Goal: Task Accomplishment & Management: Use online tool/utility

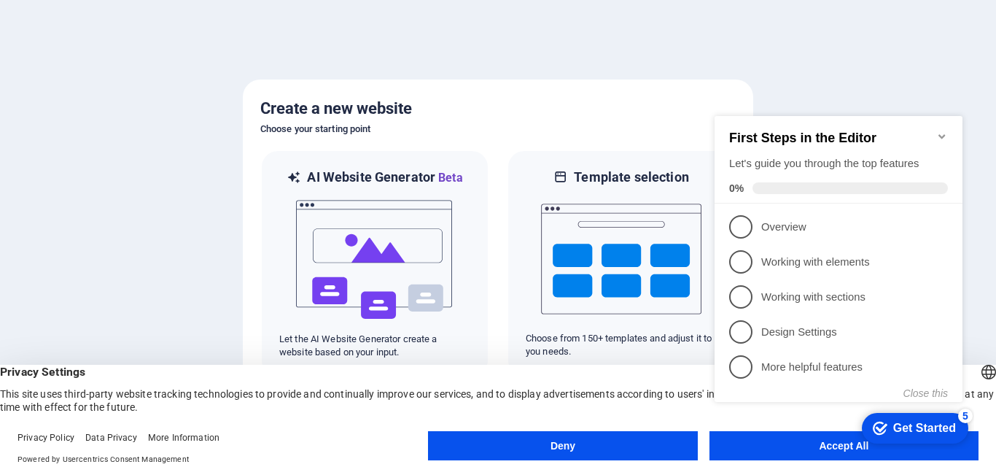
click at [827, 450] on appcues-checklist "Contextual help checklist present on screen" at bounding box center [841, 274] width 265 height 358
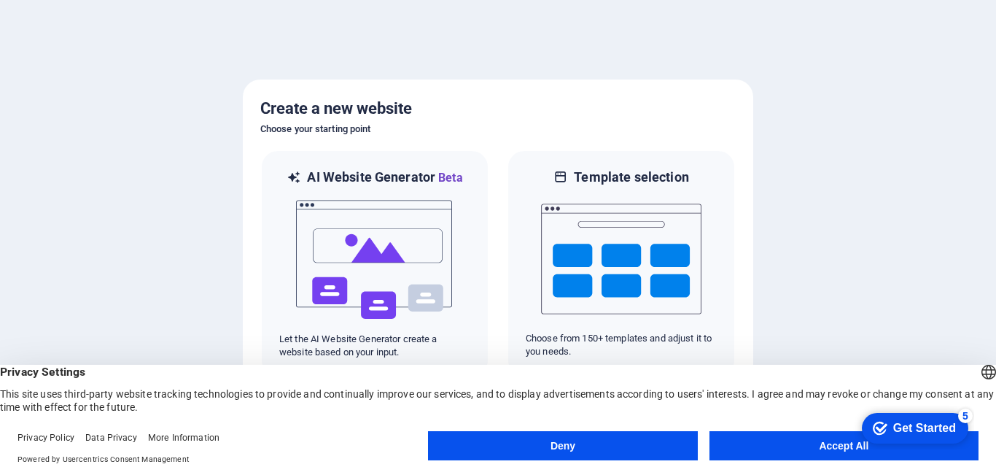
click at [798, 445] on button "Accept All" at bounding box center [843, 445] width 269 height 29
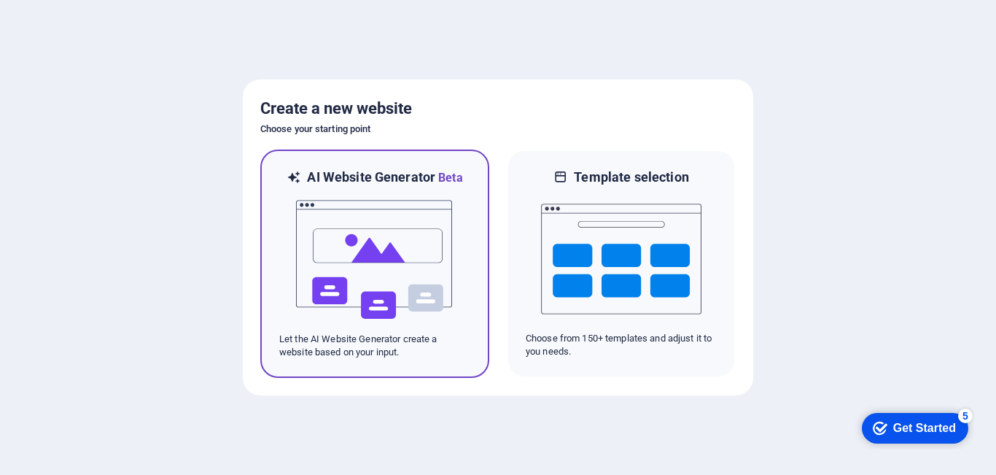
click at [427, 305] on img at bounding box center [375, 260] width 160 height 146
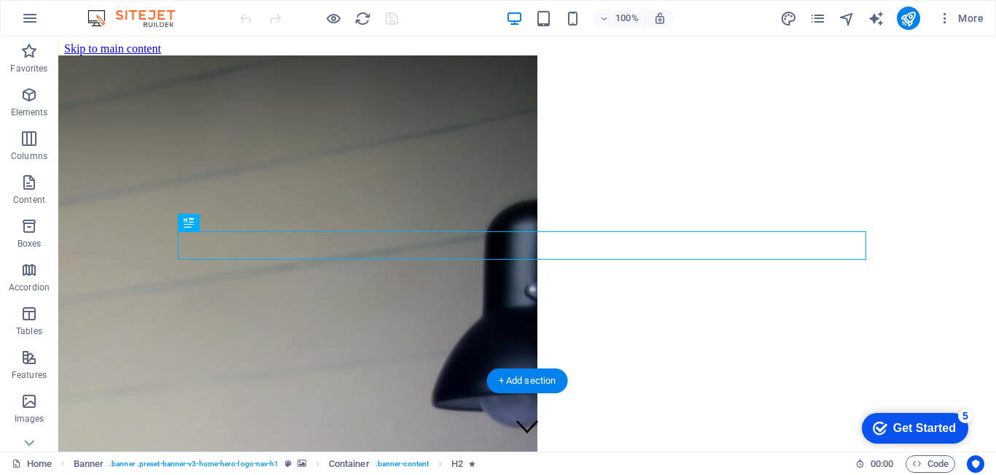
scroll to position [73, 0]
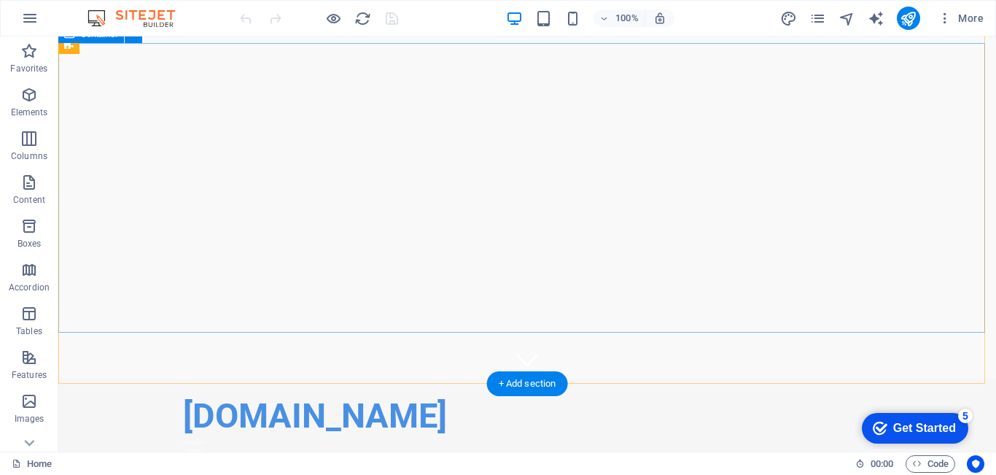
scroll to position [0, 0]
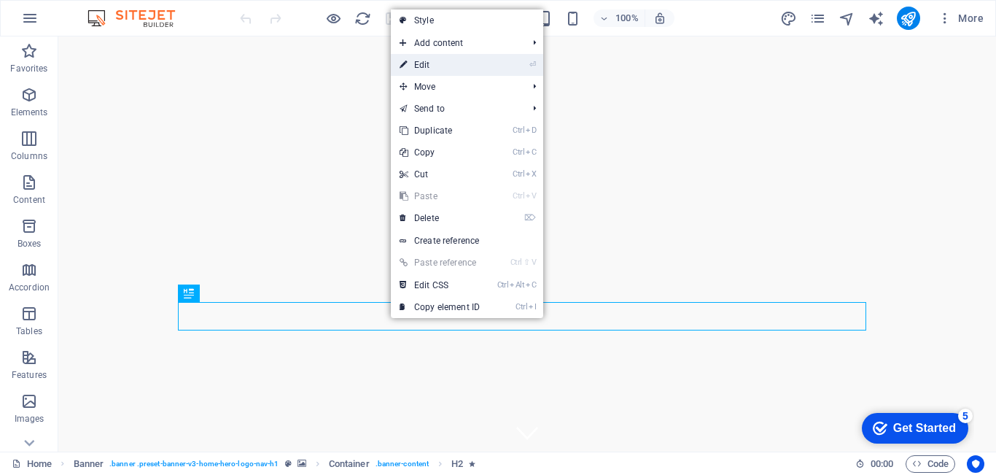
click at [438, 66] on link "⏎ Edit" at bounding box center [440, 65] width 98 height 22
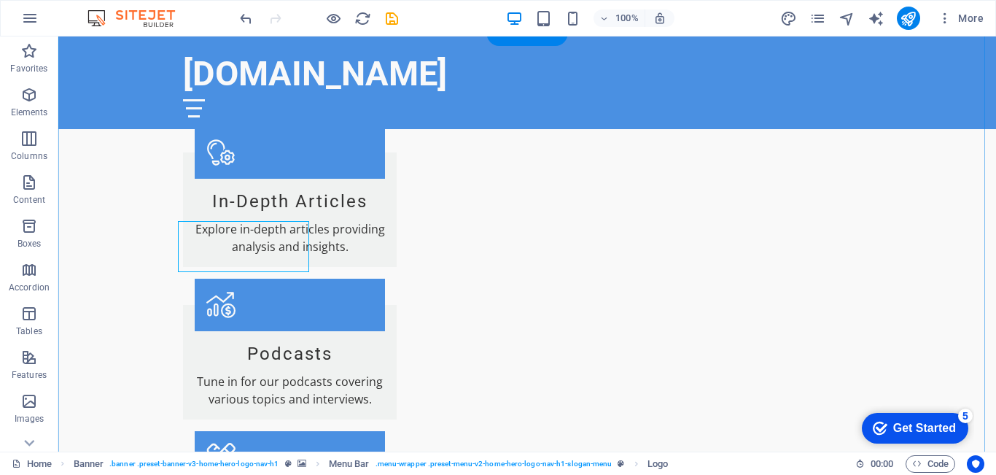
scroll to position [913, 0]
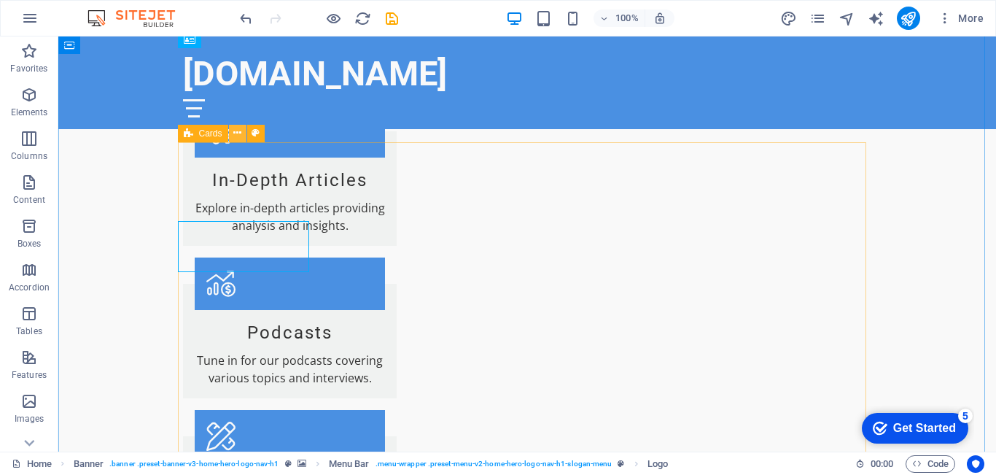
click at [243, 135] on button at bounding box center [237, 133] width 17 height 17
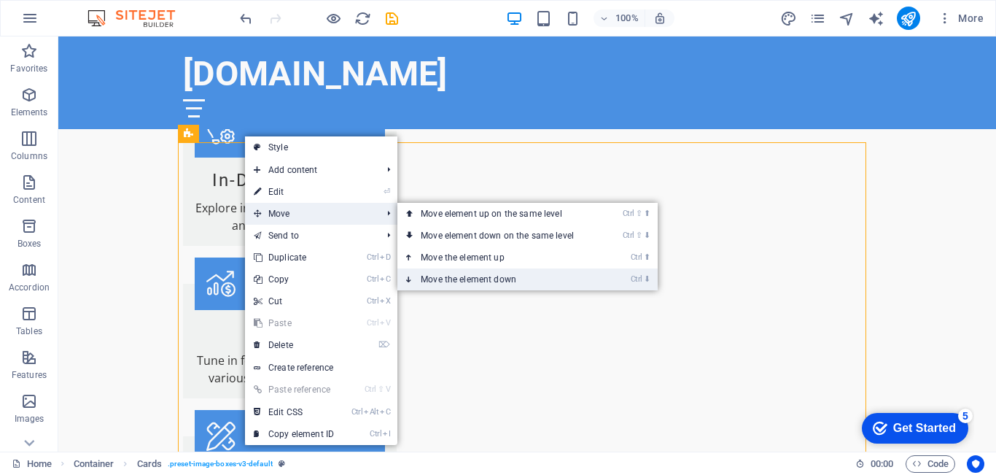
click at [481, 281] on link "Ctrl ⬇ Move the element down" at bounding box center [500, 279] width 206 height 22
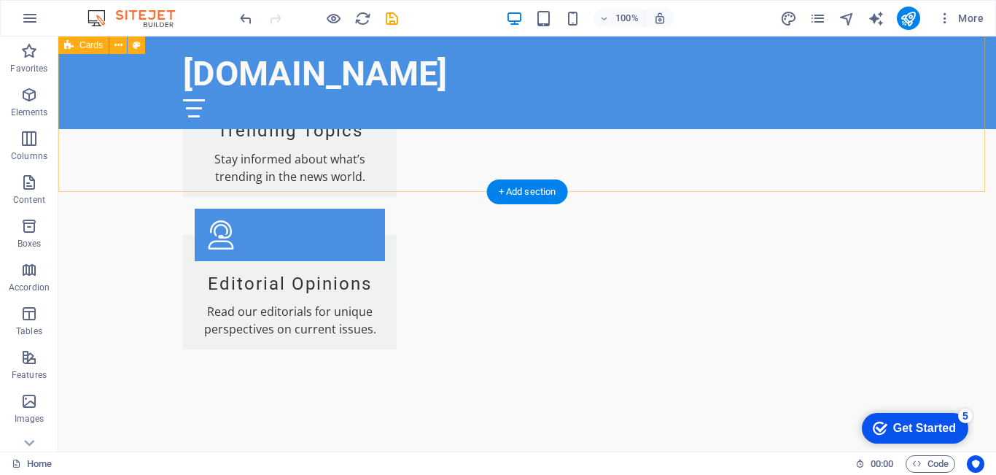
scroll to position [1642, 0]
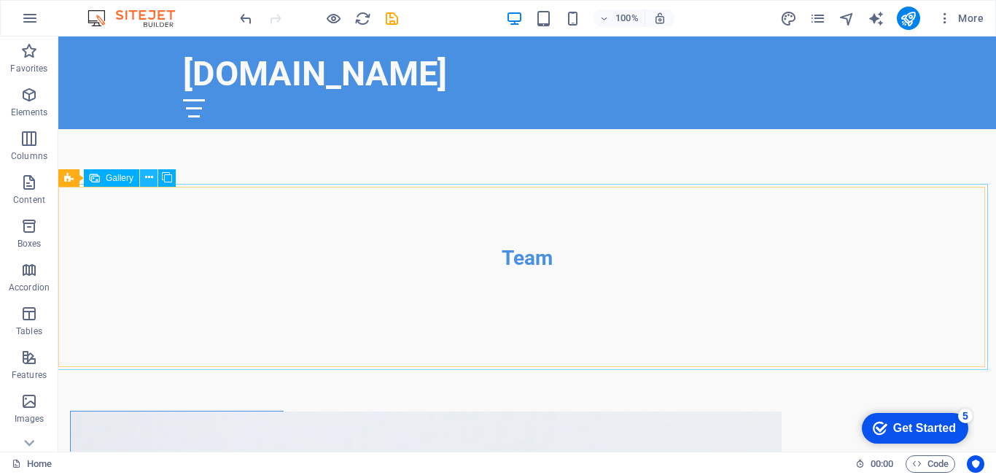
click at [155, 179] on button at bounding box center [148, 177] width 17 height 17
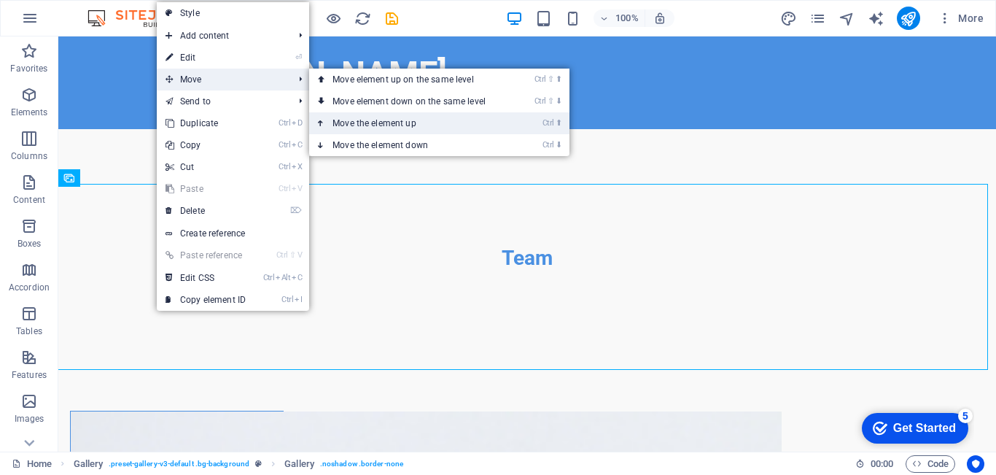
click at [382, 123] on link "Ctrl ⬆ Move the element up" at bounding box center [412, 123] width 206 height 22
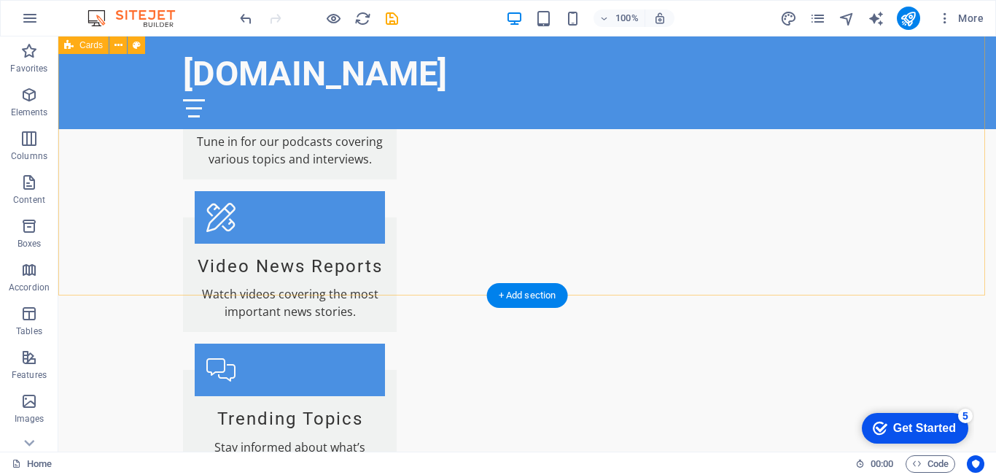
scroll to position [1569, 0]
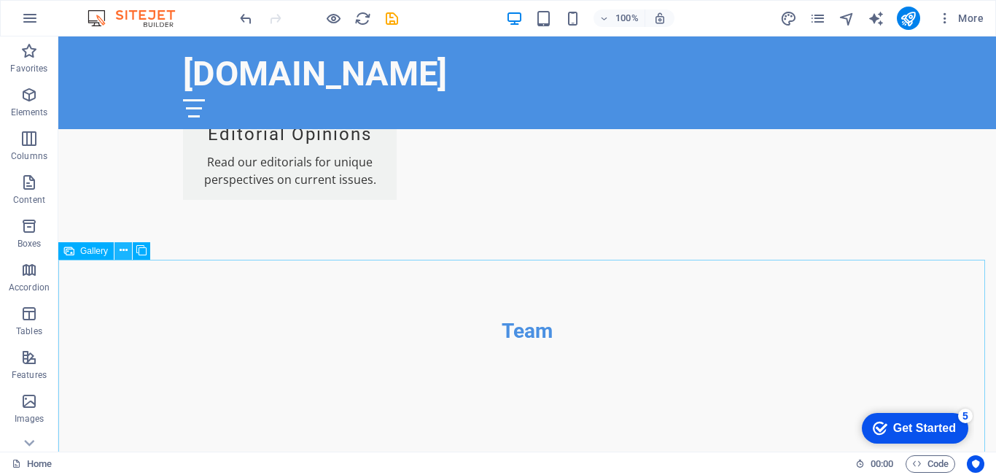
click at [125, 252] on icon at bounding box center [124, 250] width 8 height 15
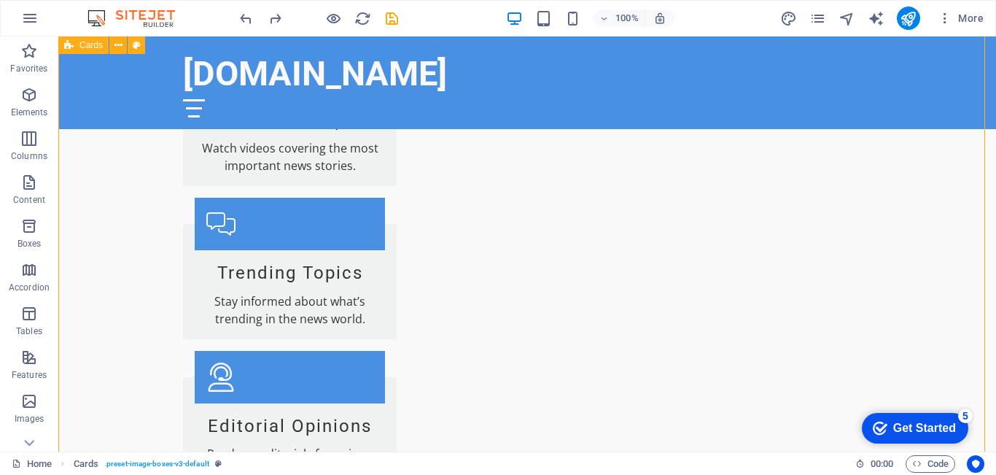
scroll to position [840, 0]
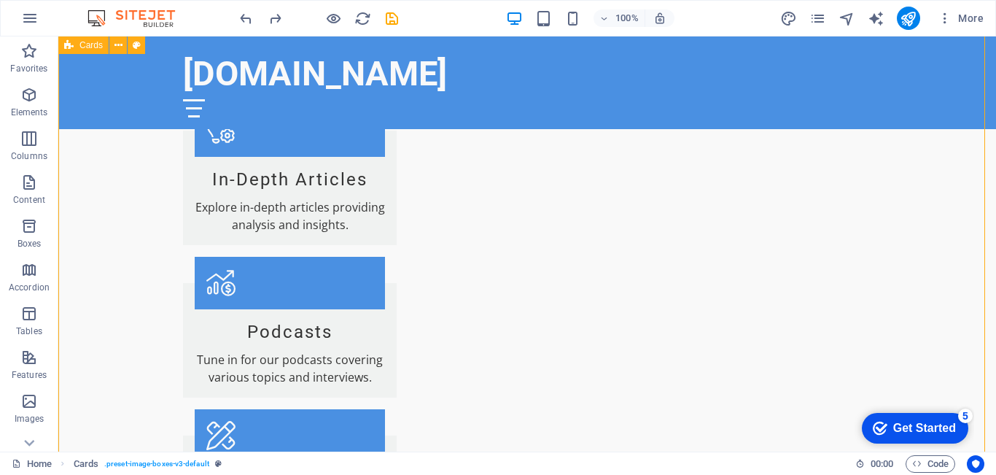
scroll to position [913, 0]
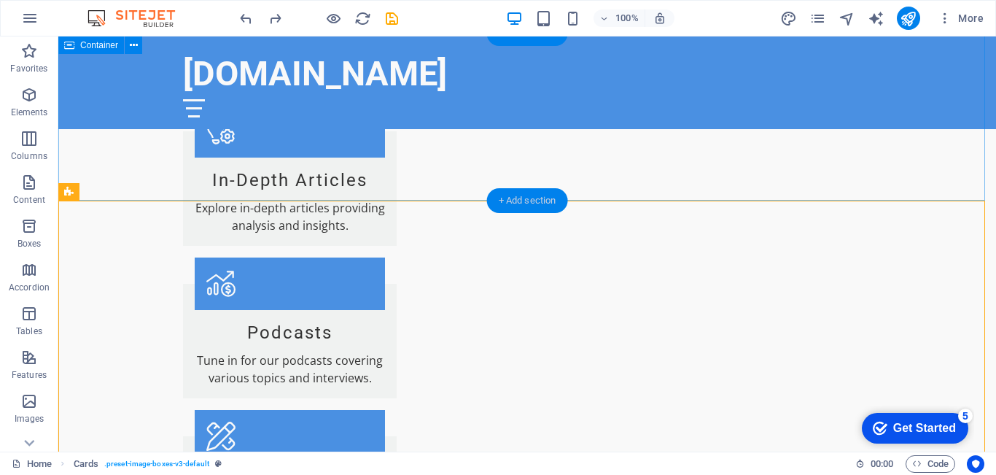
drag, startPoint x: 520, startPoint y: 201, endPoint x: 546, endPoint y: 200, distance: 26.3
drag, startPoint x: 504, startPoint y: 197, endPoint x: 439, endPoint y: 152, distance: 79.3
click at [504, 197] on div "+ Add section" at bounding box center [527, 200] width 81 height 25
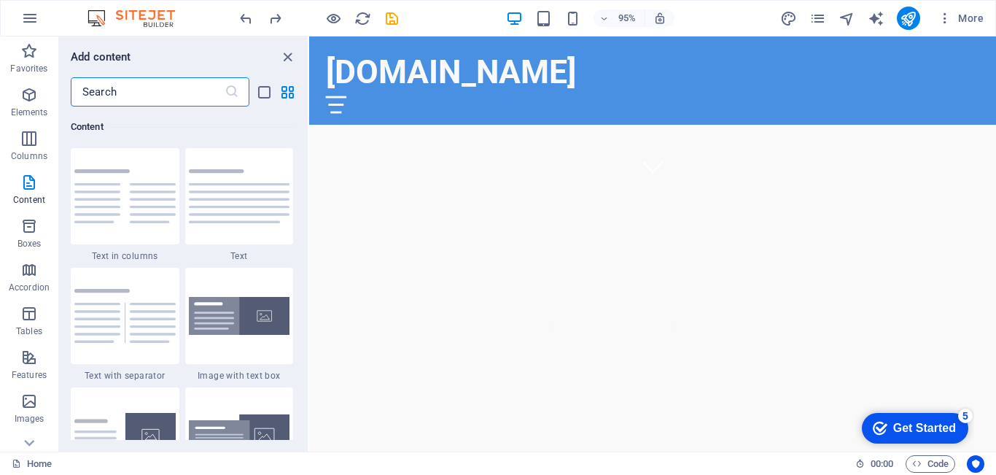
scroll to position [249, 0]
click at [284, 92] on icon "grid-view" at bounding box center [287, 92] width 17 height 17
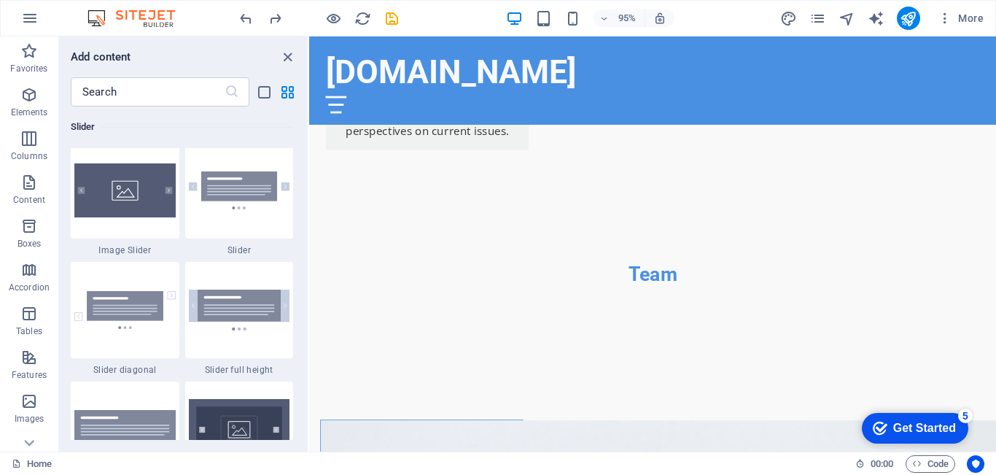
scroll to position [8091, 0]
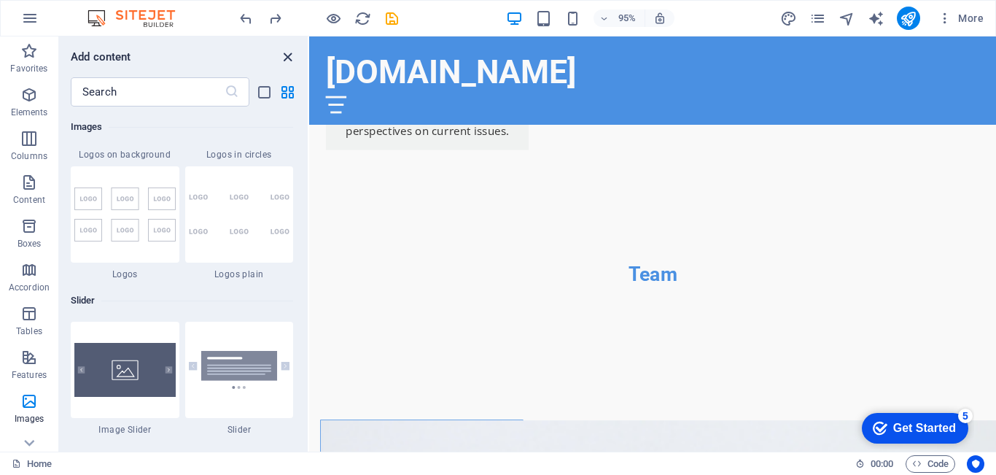
click at [288, 61] on icon "close panel" at bounding box center [287, 57] width 17 height 17
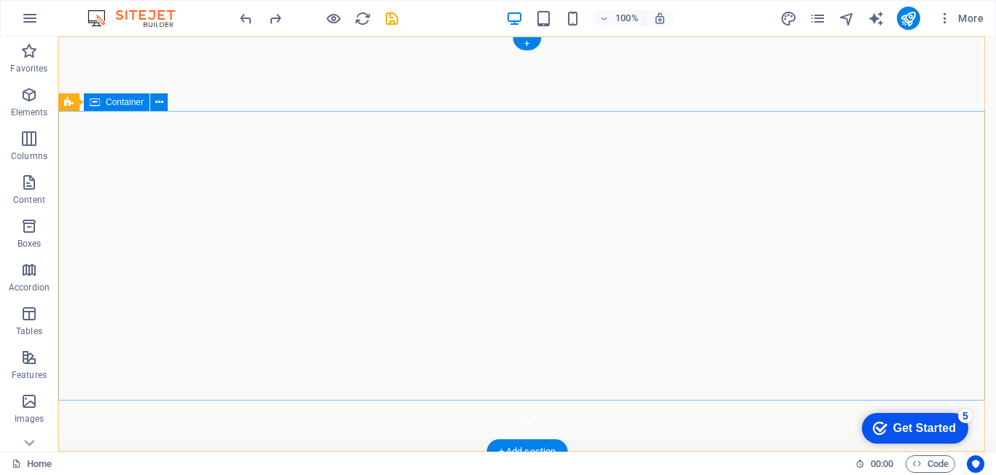
scroll to position [0, 0]
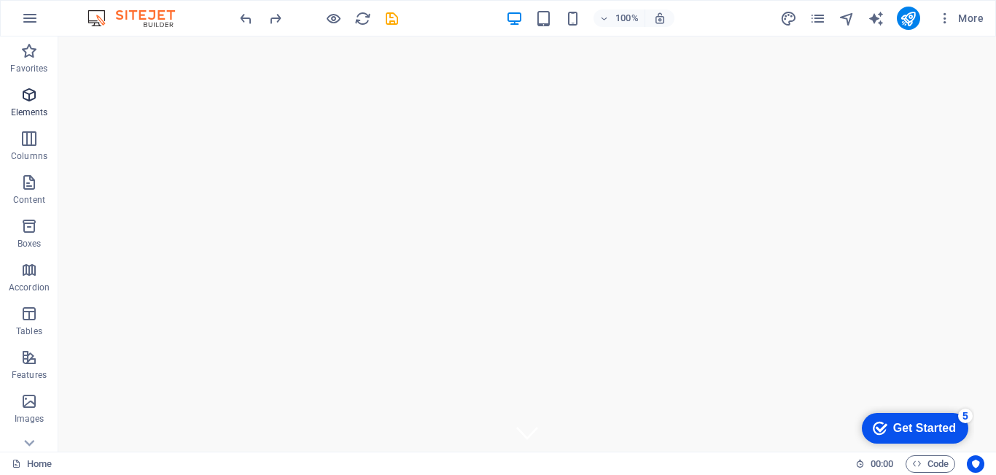
click at [30, 109] on p "Elements" at bounding box center [29, 112] width 37 height 12
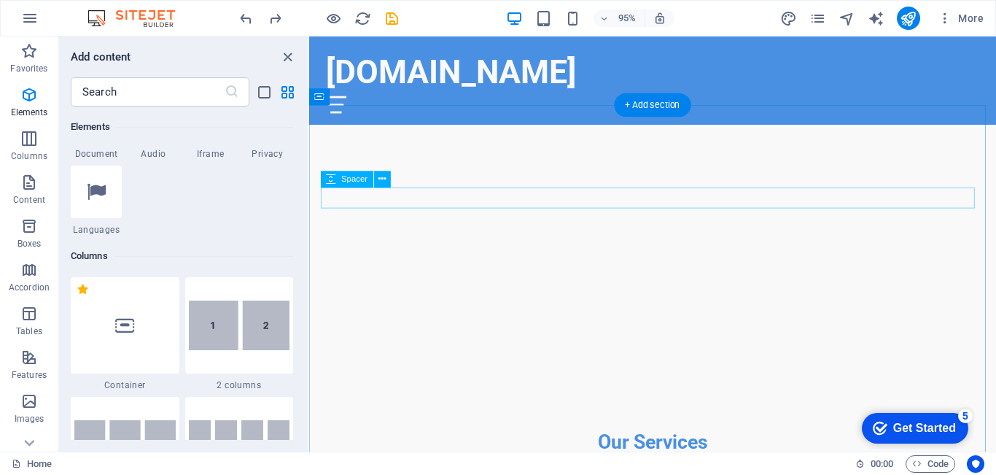
scroll to position [219, 0]
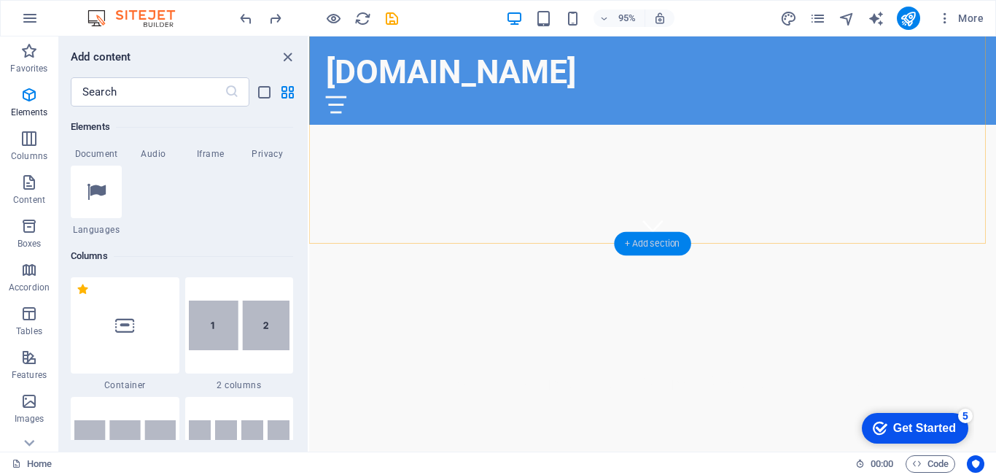
click at [631, 243] on div "+ Add section" at bounding box center [652, 243] width 77 height 23
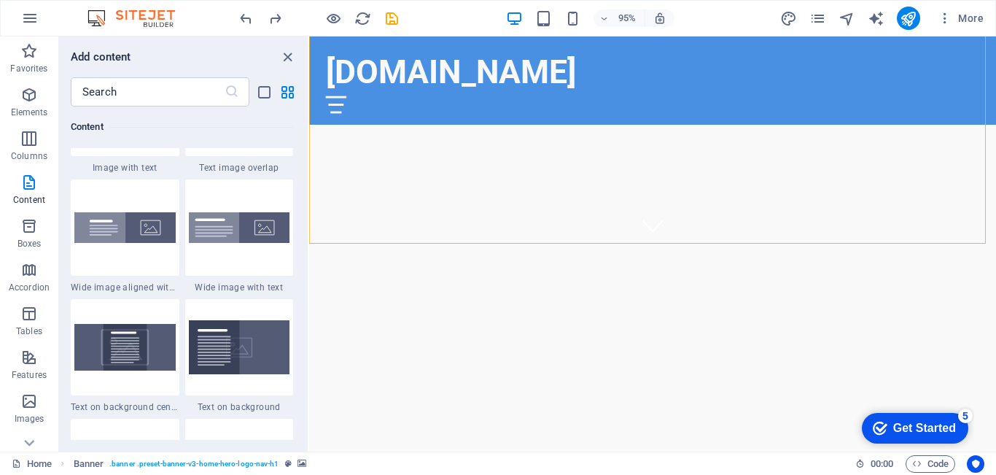
scroll to position [2915, 0]
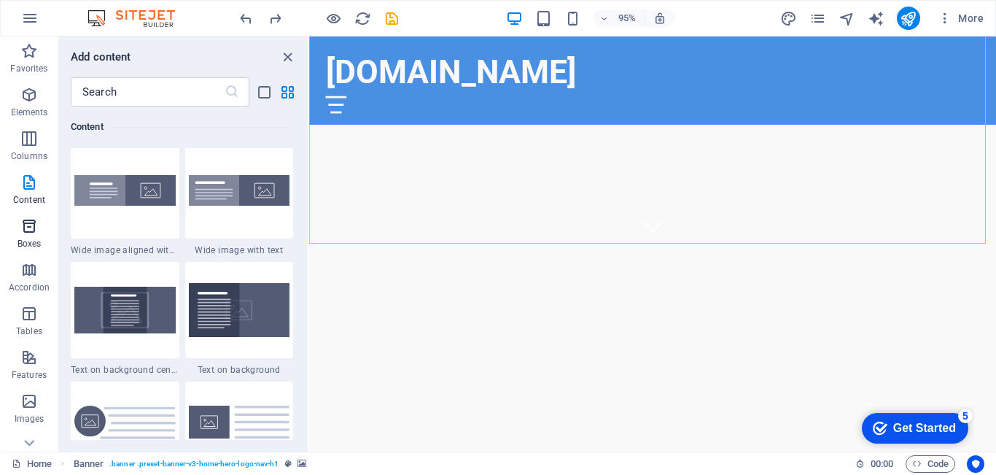
click at [31, 227] on icon "button" at bounding box center [28, 225] width 17 height 17
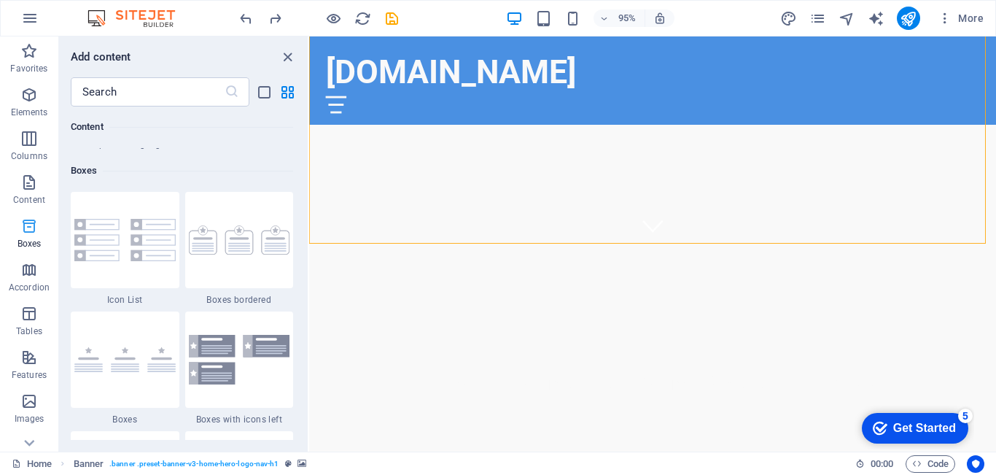
scroll to position [4021, 0]
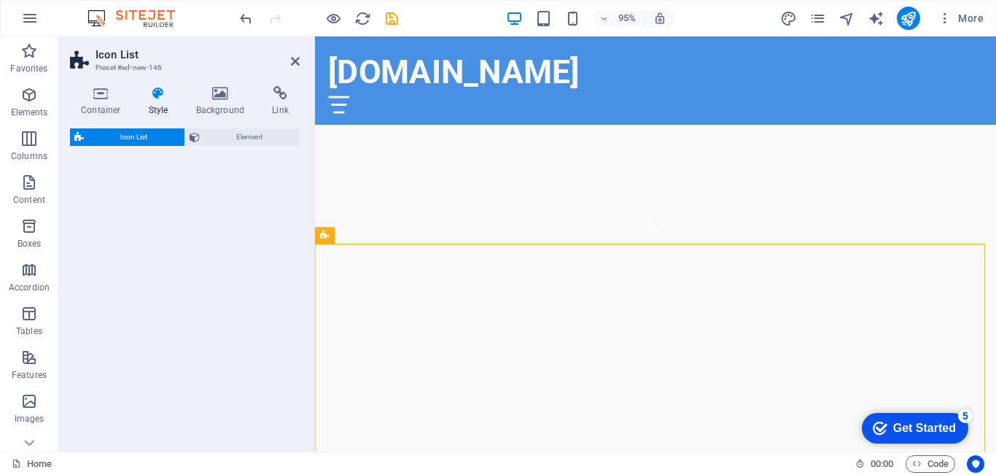
select select "rem"
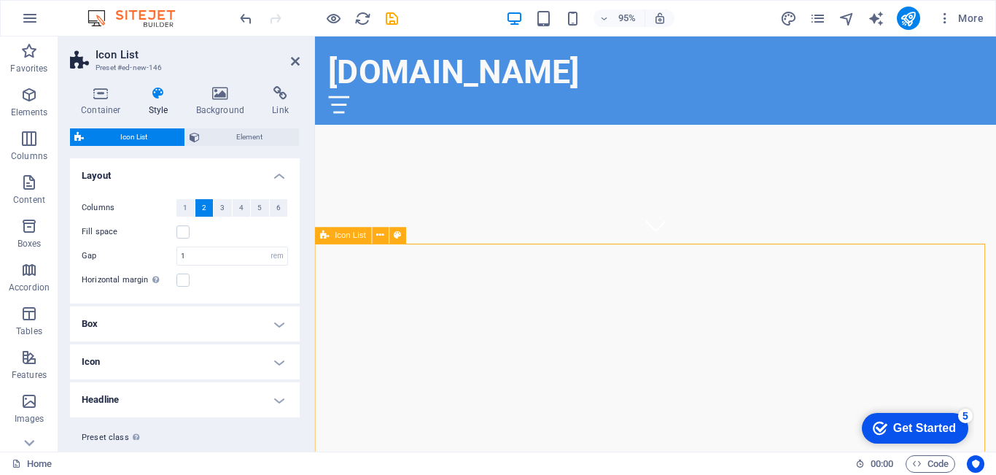
drag, startPoint x: 752, startPoint y: 289, endPoint x: 572, endPoint y: 262, distance: 181.5
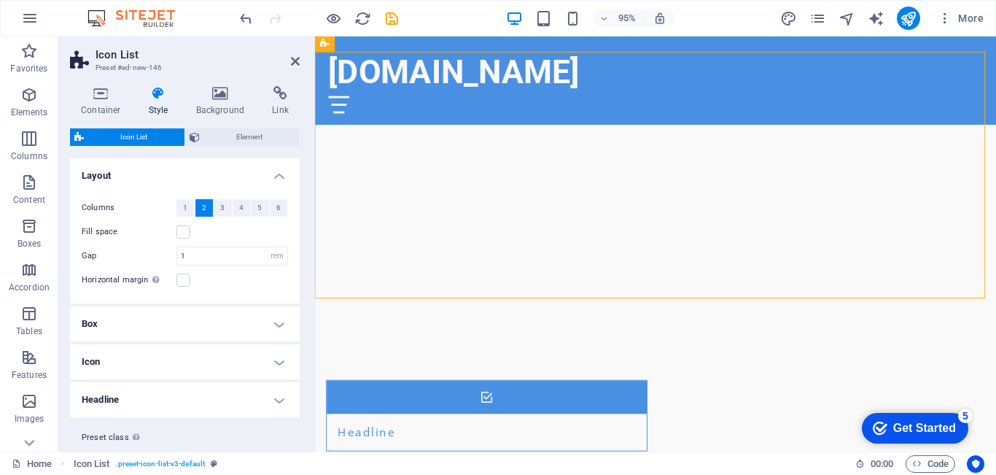
scroll to position [411, 0]
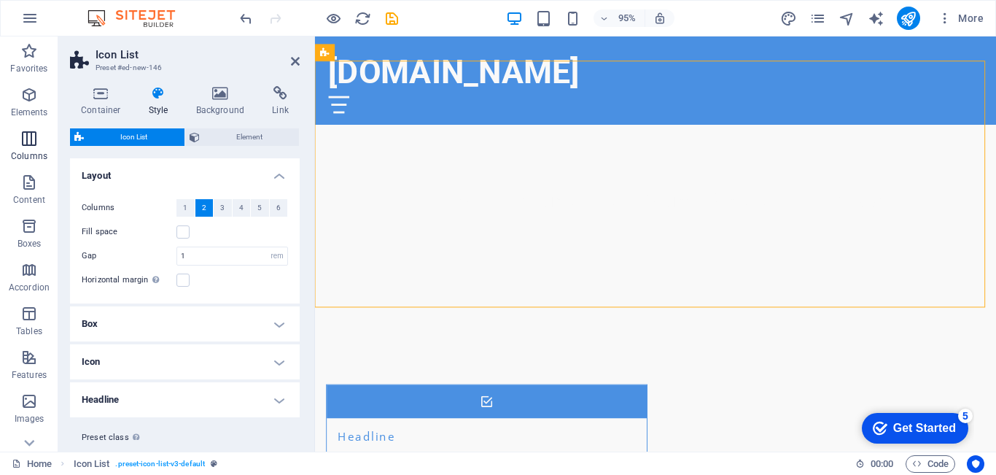
click at [28, 143] on icon "button" at bounding box center [28, 138] width 17 height 17
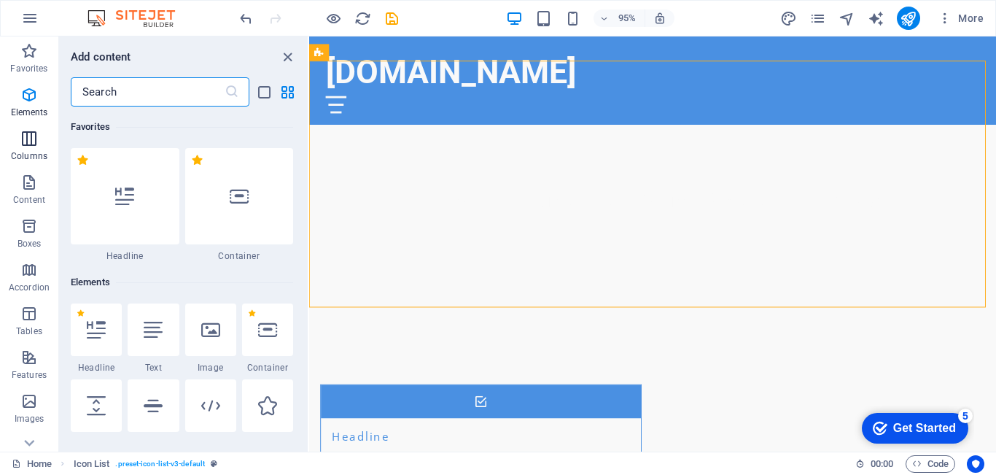
scroll to position [722, 0]
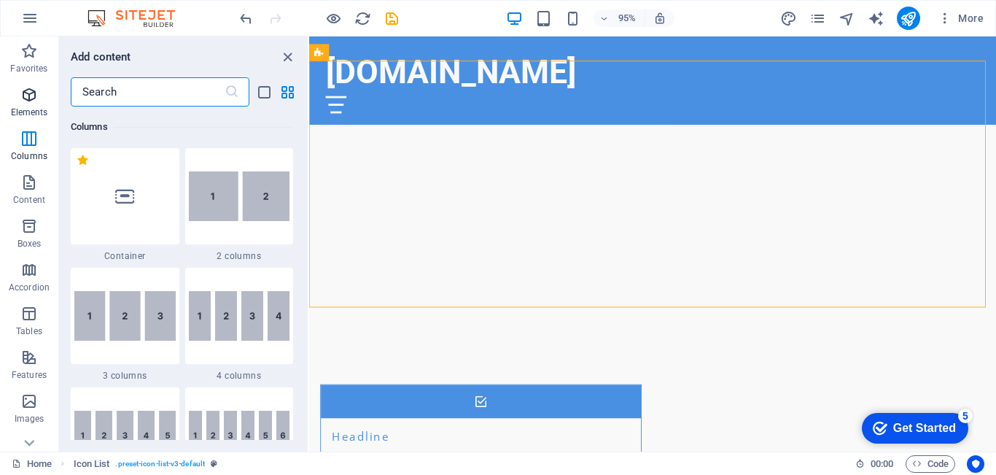
click at [31, 110] on p "Elements" at bounding box center [29, 112] width 37 height 12
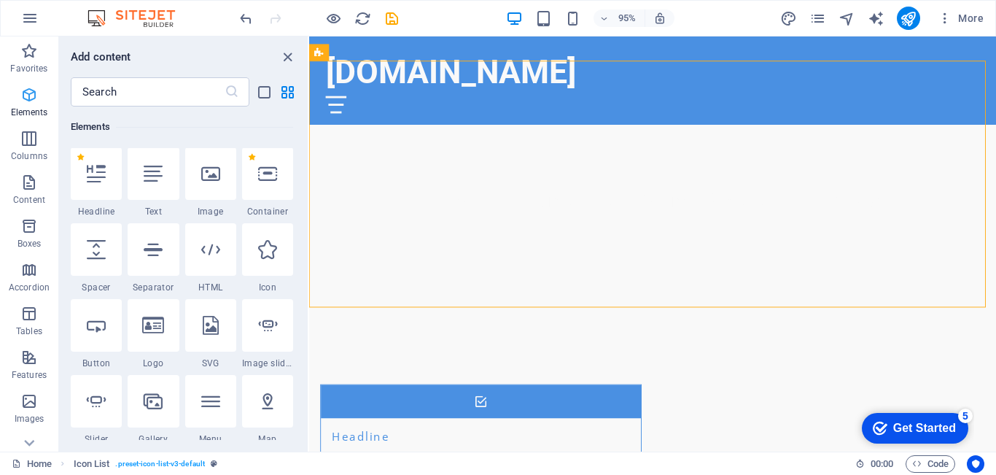
scroll to position [155, 0]
click at [29, 190] on icon "button" at bounding box center [28, 182] width 17 height 17
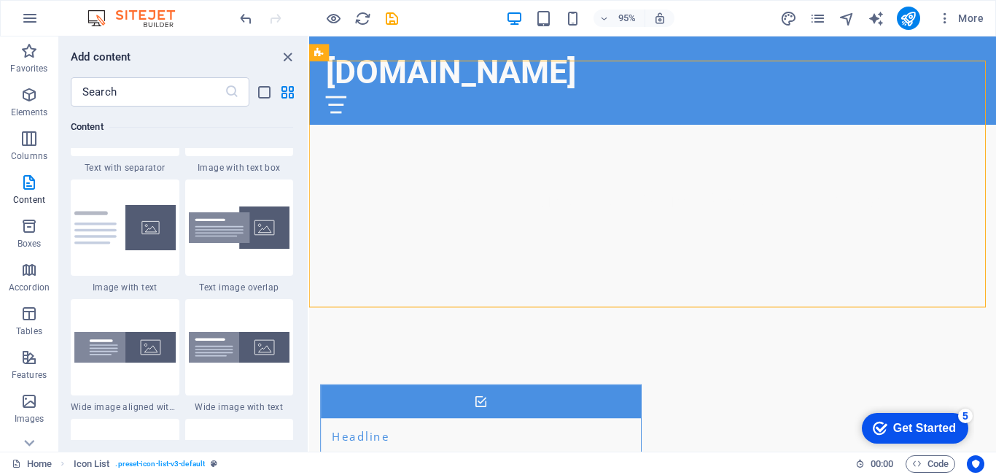
scroll to position [2769, 0]
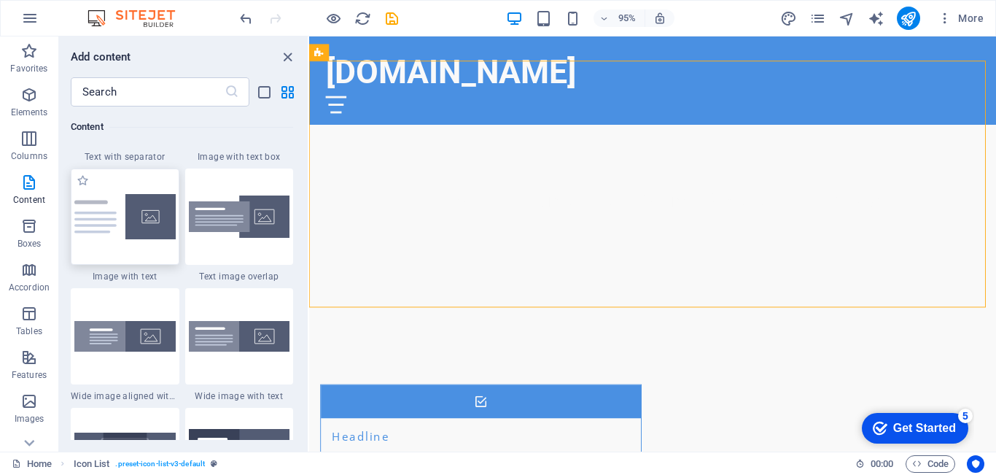
click at [122, 227] on div at bounding box center [125, 216] width 109 height 96
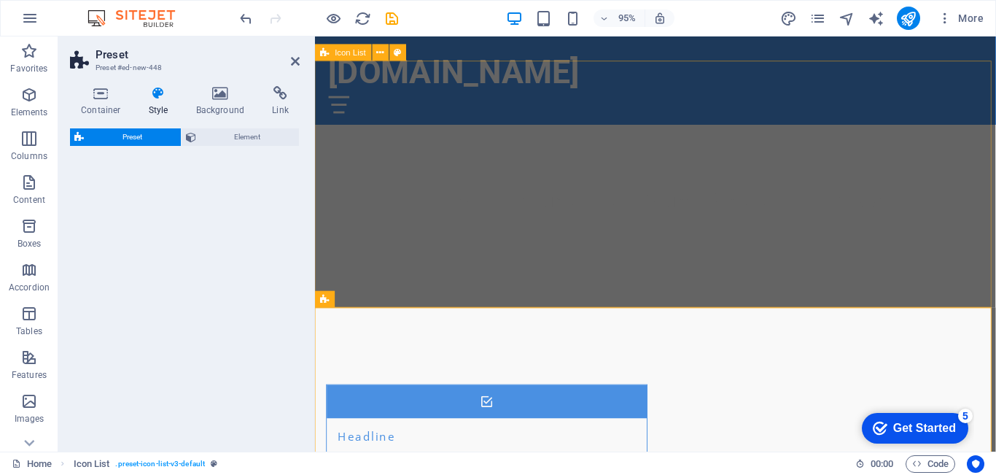
select select "rem"
select select "px"
select select "preset-text-with-image-v4-default"
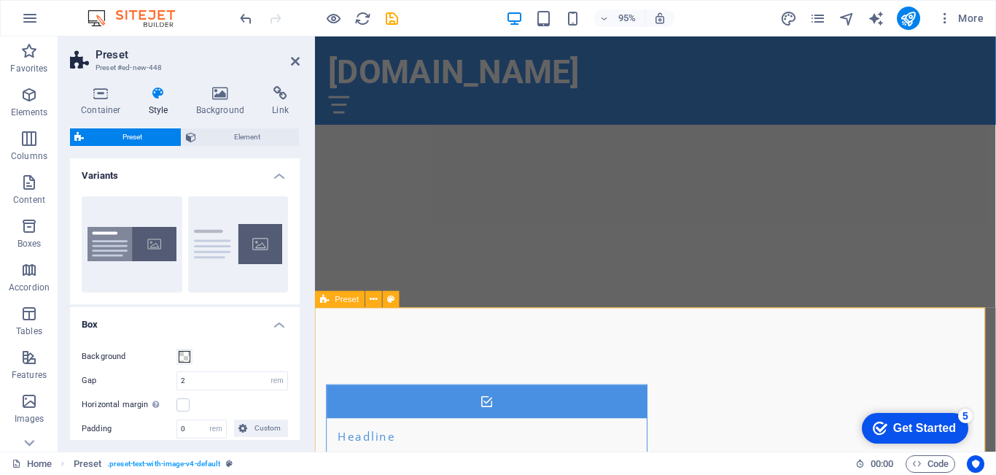
drag, startPoint x: 716, startPoint y: 337, endPoint x: 408, endPoint y: 354, distance: 308.8
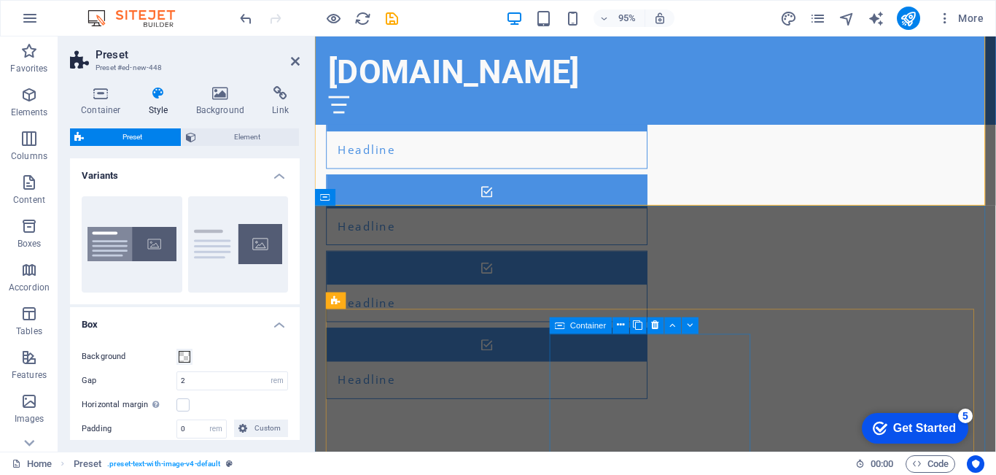
scroll to position [729, 0]
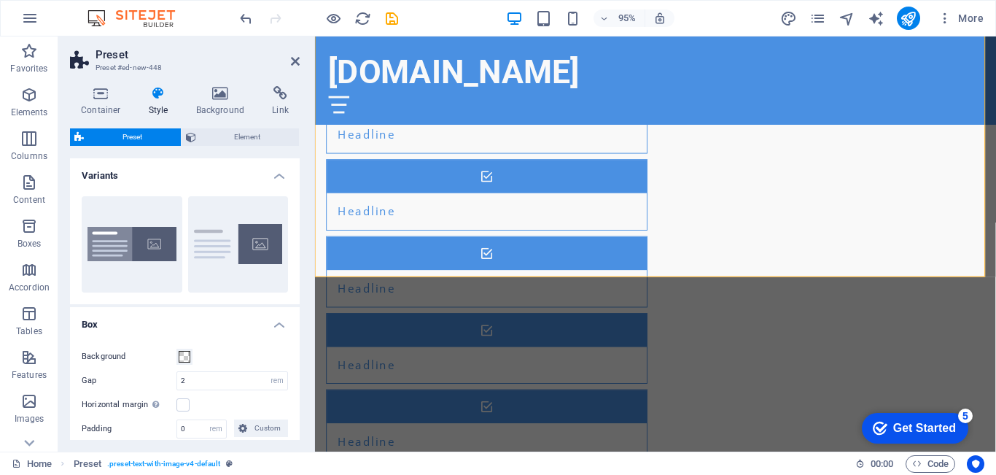
click at [305, 340] on div "Container Style Background Link Size Height Default px rem % vh vw Min. height …" at bounding box center [184, 262] width 253 height 377
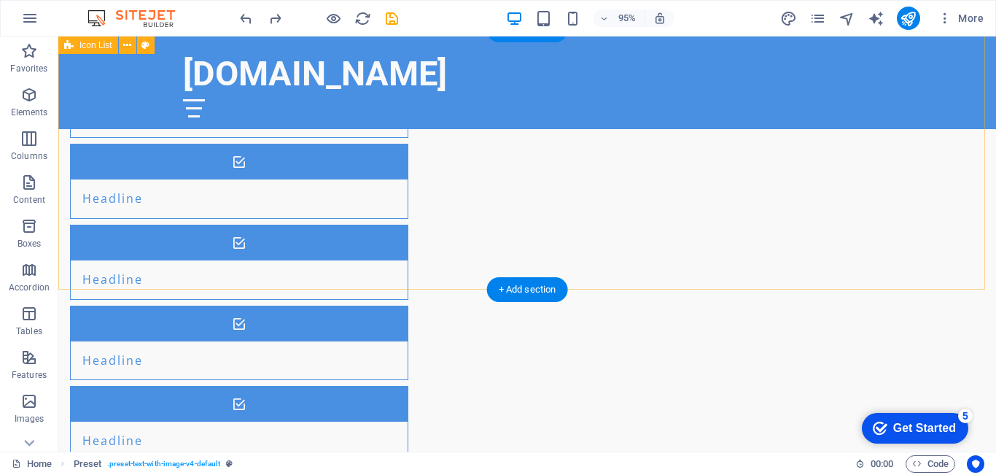
scroll to position [421, 0]
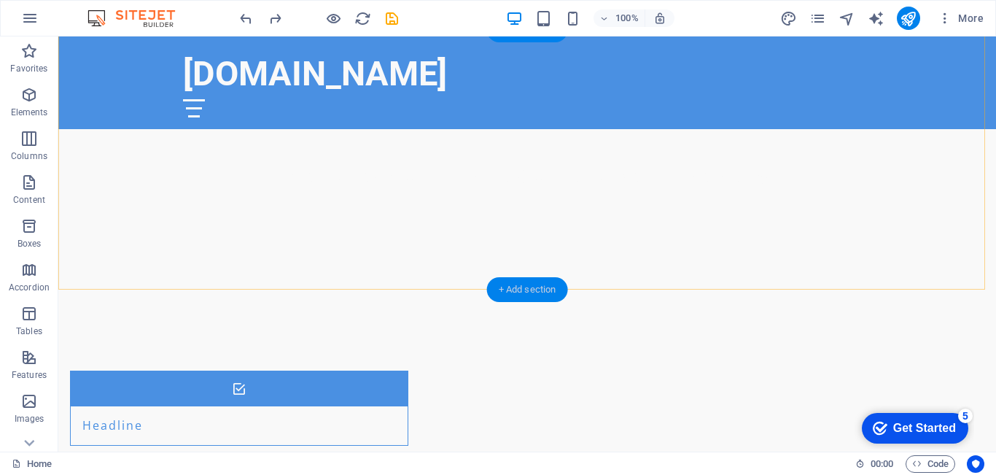
click at [523, 295] on div "+ Add section" at bounding box center [527, 289] width 81 height 25
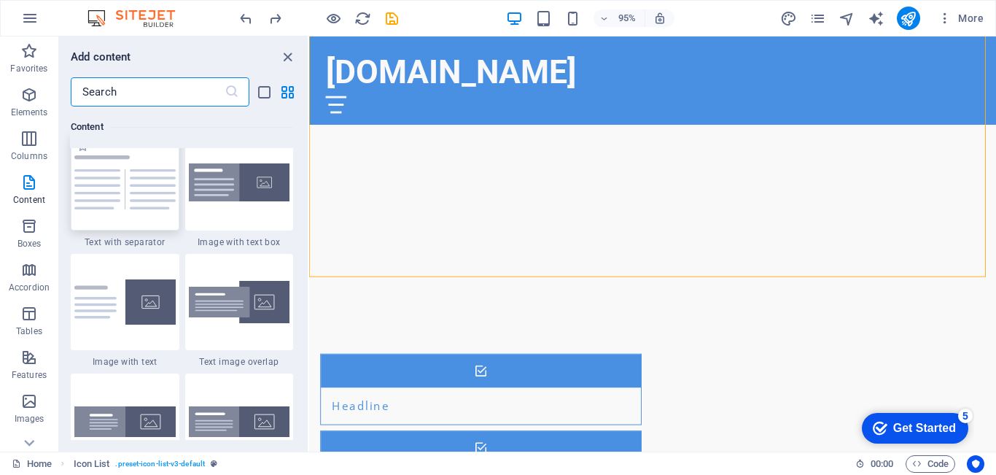
scroll to position [2697, 0]
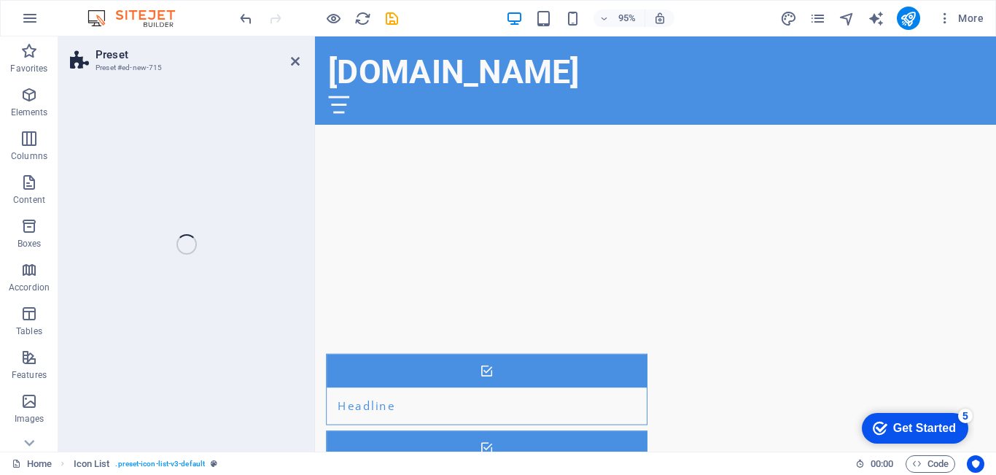
select select "rem"
select select "px"
select select "preset-text-with-image-v4-default"
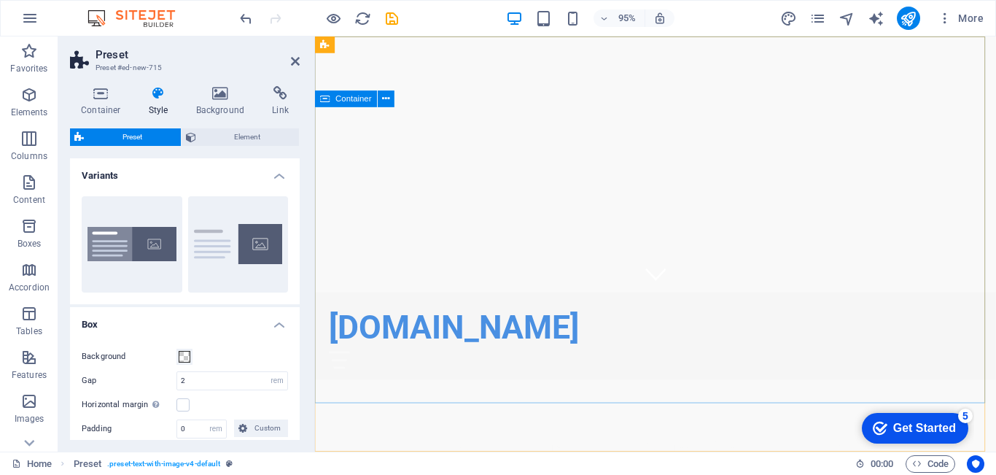
scroll to position [0, 0]
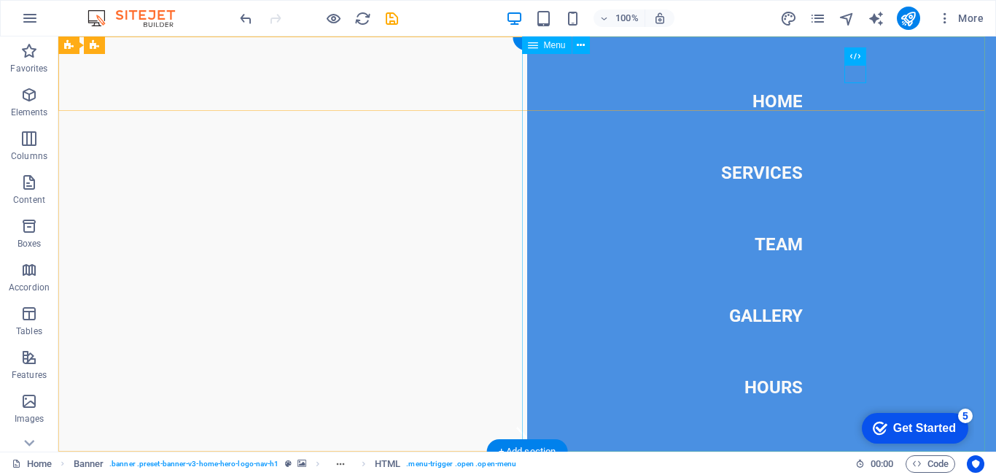
click at [777, 175] on nav "Home Services Team Gallery Hours" at bounding box center [761, 243] width 469 height 415
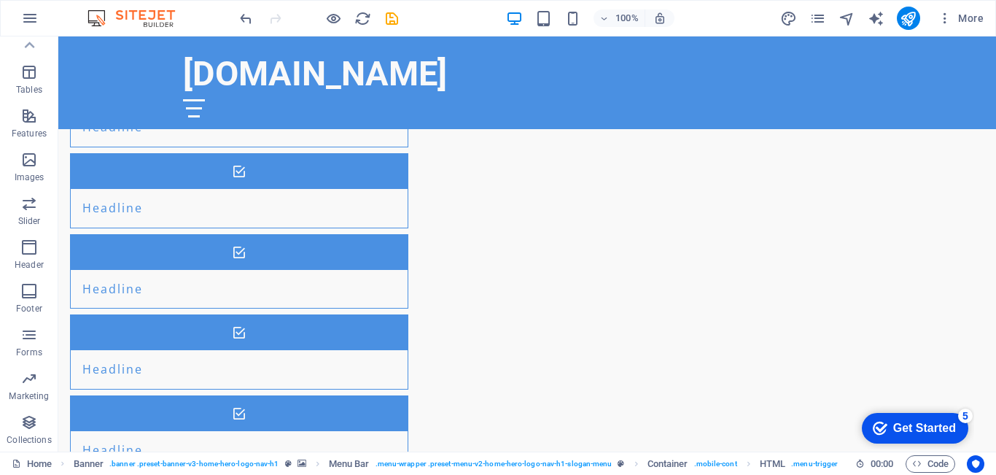
scroll to position [802, 0]
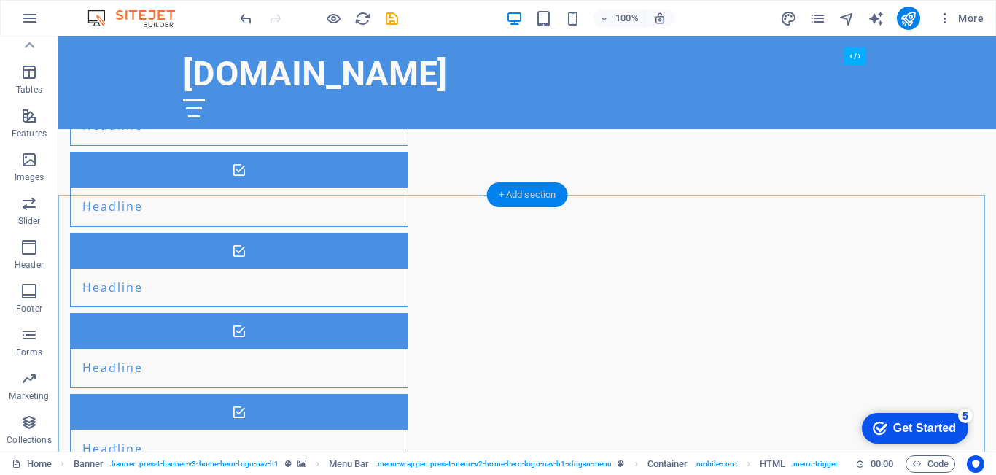
click at [519, 198] on div "+ Add section" at bounding box center [527, 194] width 81 height 25
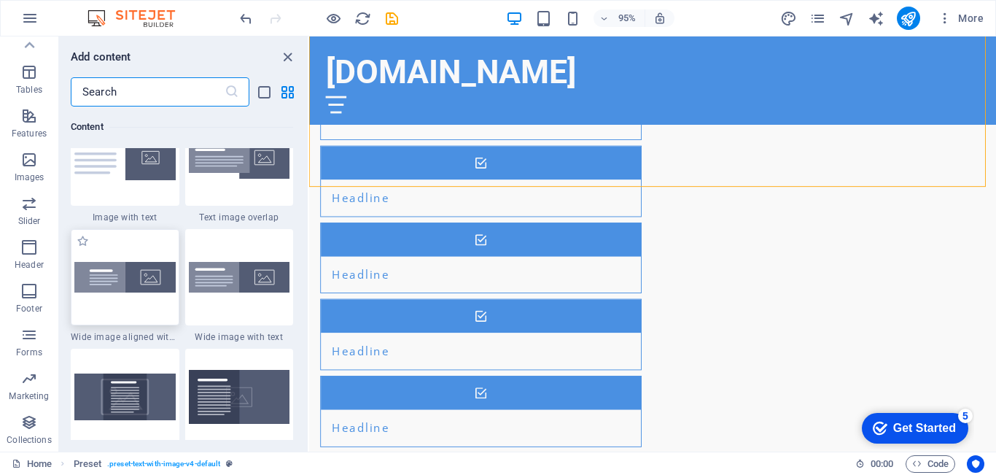
scroll to position [2769, 0]
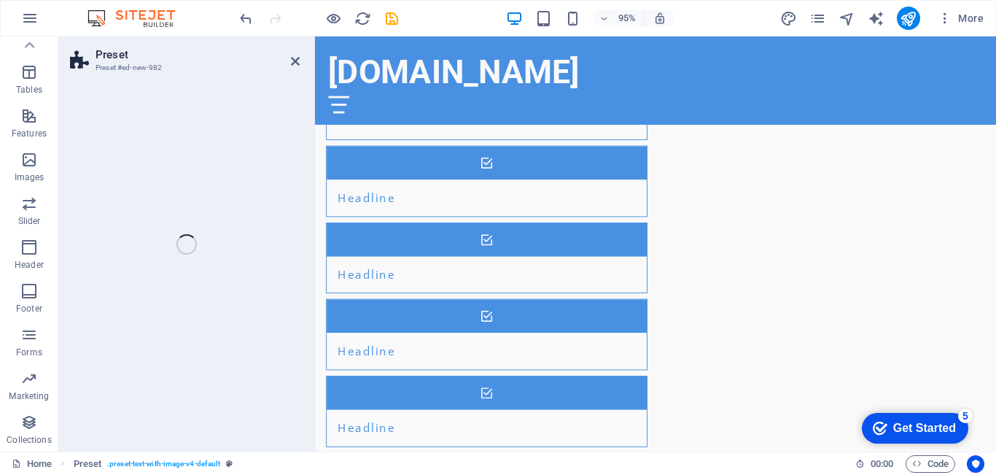
select select "rem"
select select "px"
select select "preset-text-with-image-v4-default"
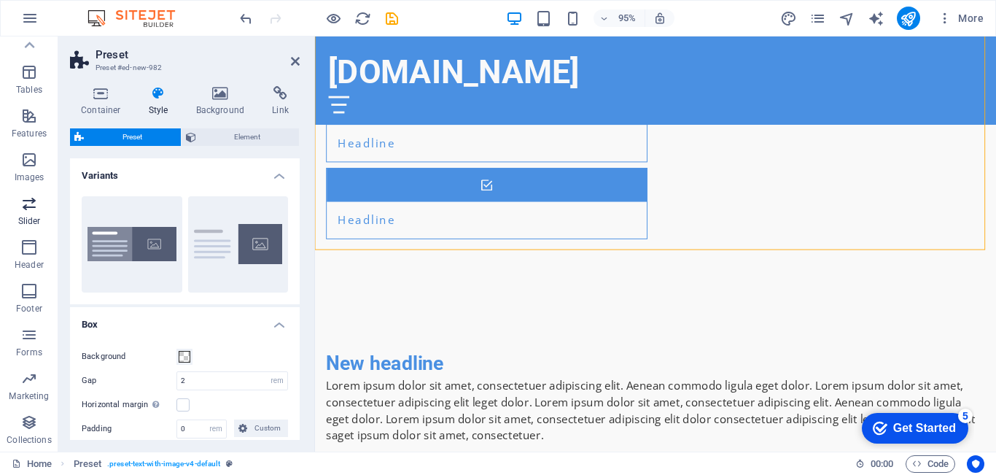
scroll to position [0, 0]
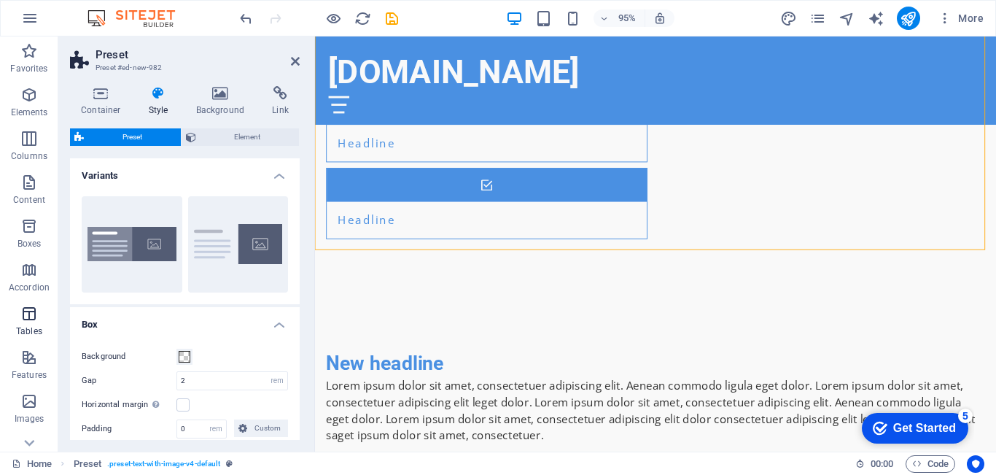
click at [35, 321] on icon "button" at bounding box center [28, 313] width 17 height 17
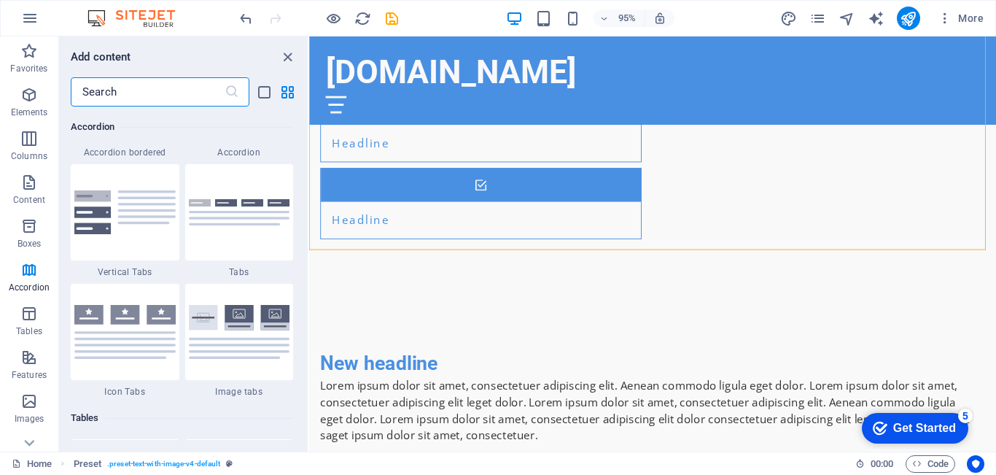
scroll to position [4757, 0]
click at [246, 226] on img at bounding box center [239, 213] width 101 height 27
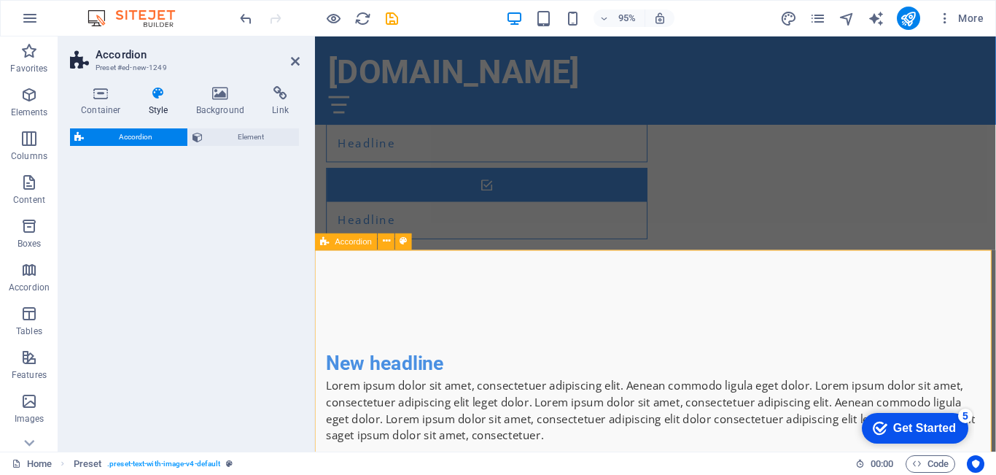
select select "rem"
select select "preset-accordion-v3-tabs"
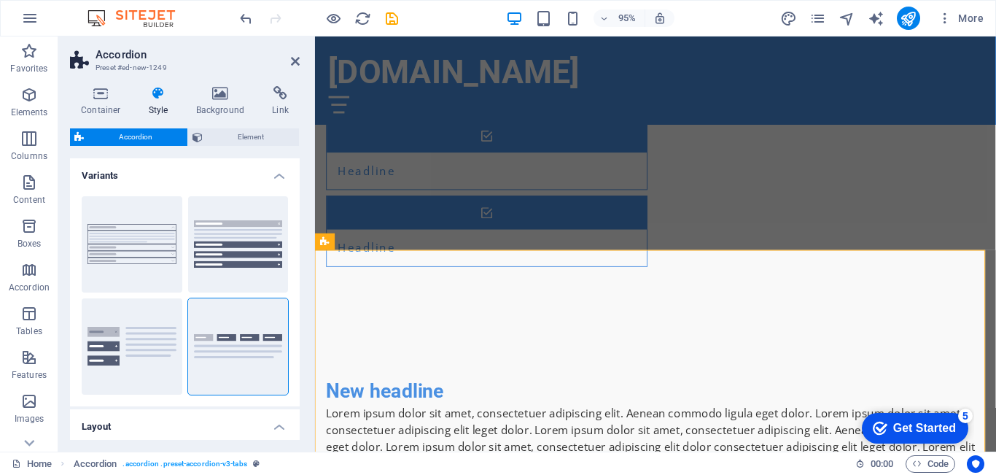
scroll to position [1042, 0]
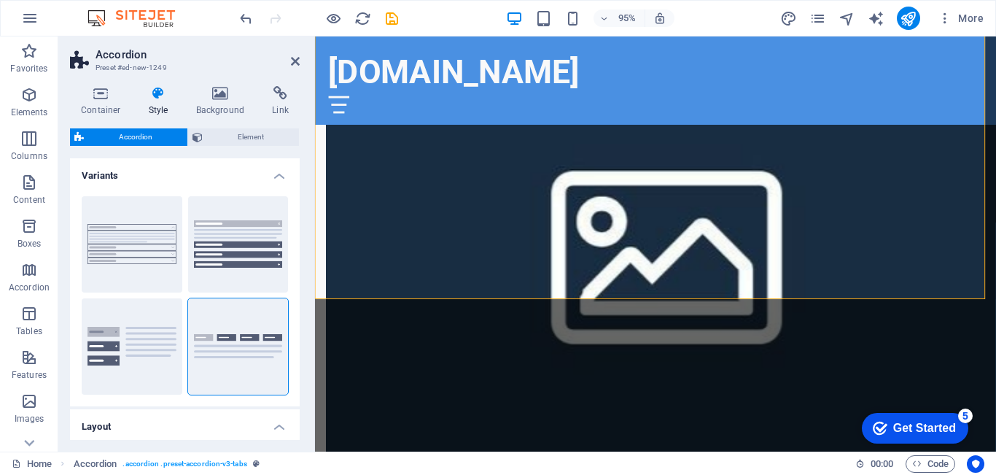
scroll to position [1553, 0]
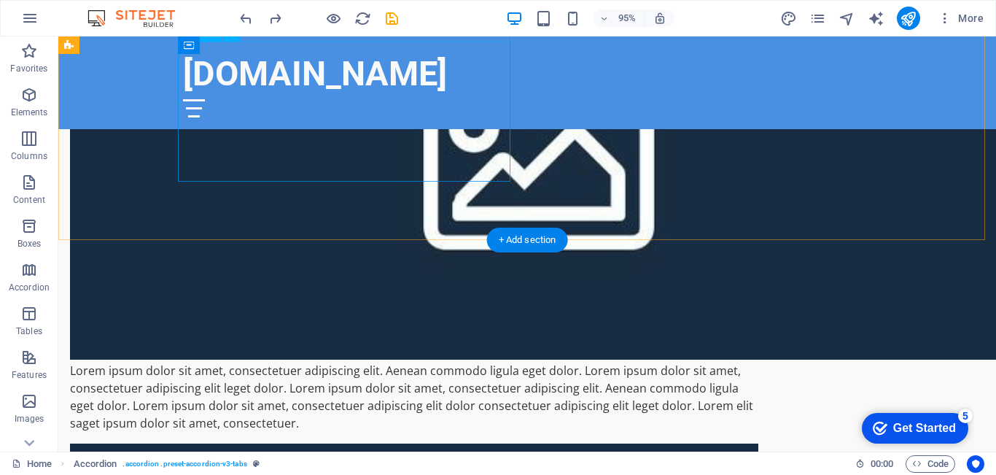
scroll to position [1042, 0]
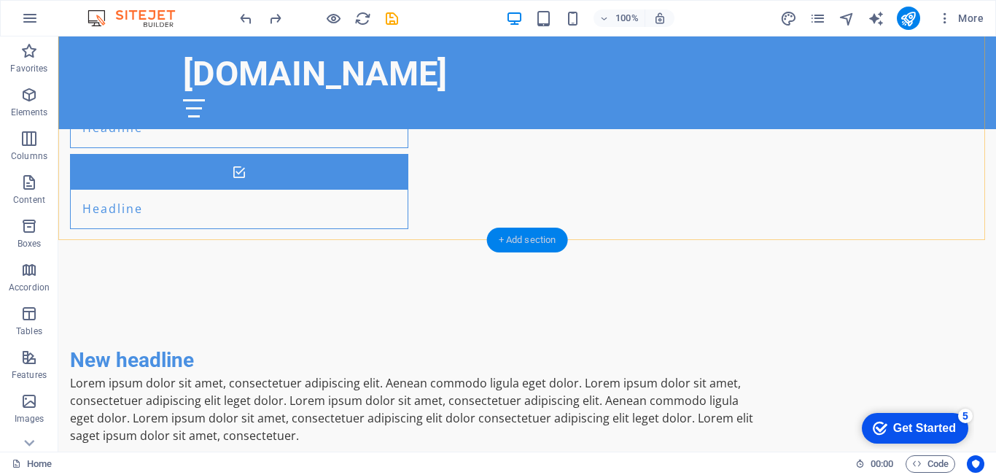
click at [523, 236] on div "+ Add section" at bounding box center [527, 239] width 81 height 25
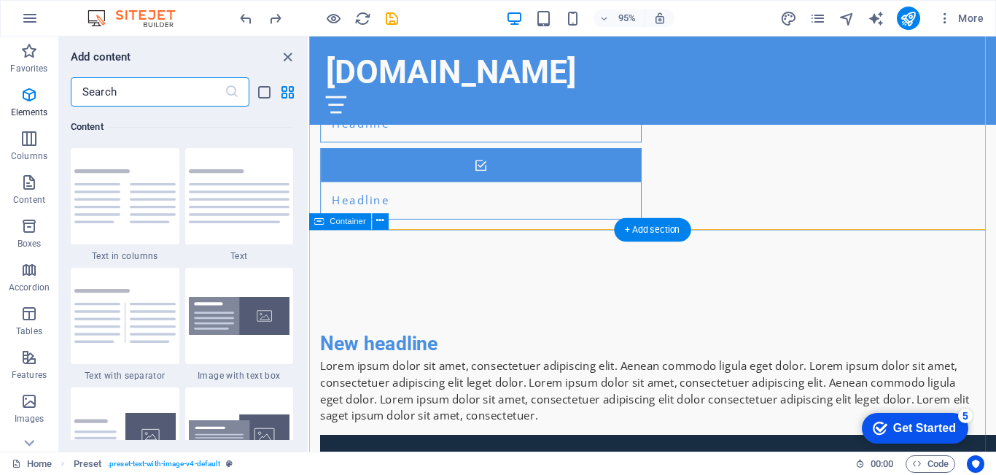
scroll to position [2551, 0]
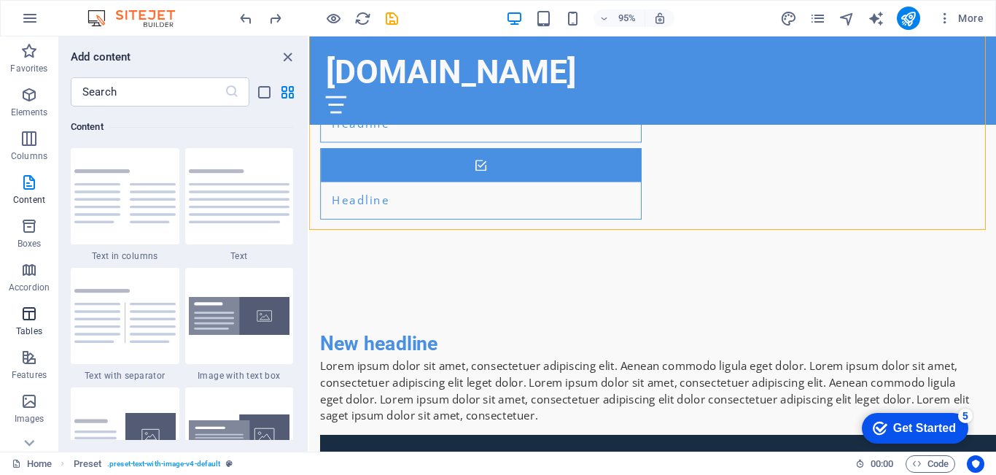
click at [39, 316] on span "Tables" at bounding box center [29, 322] width 58 height 35
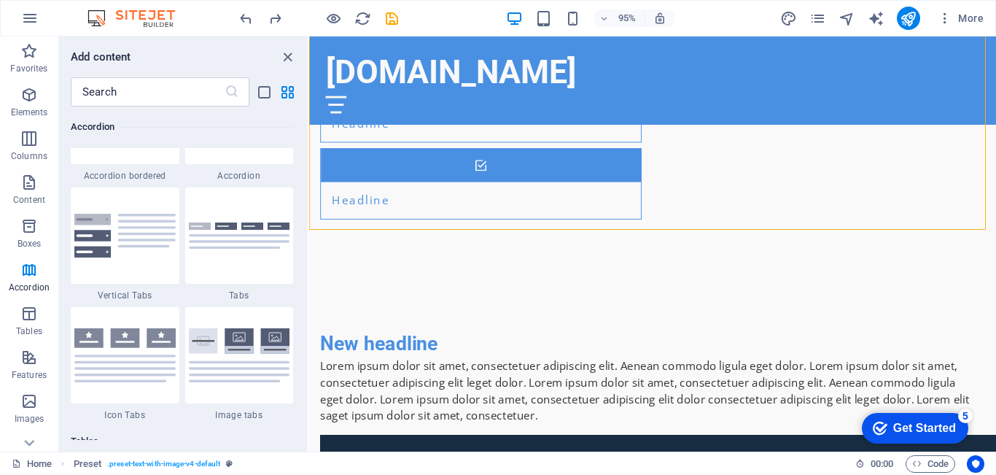
scroll to position [4757, 0]
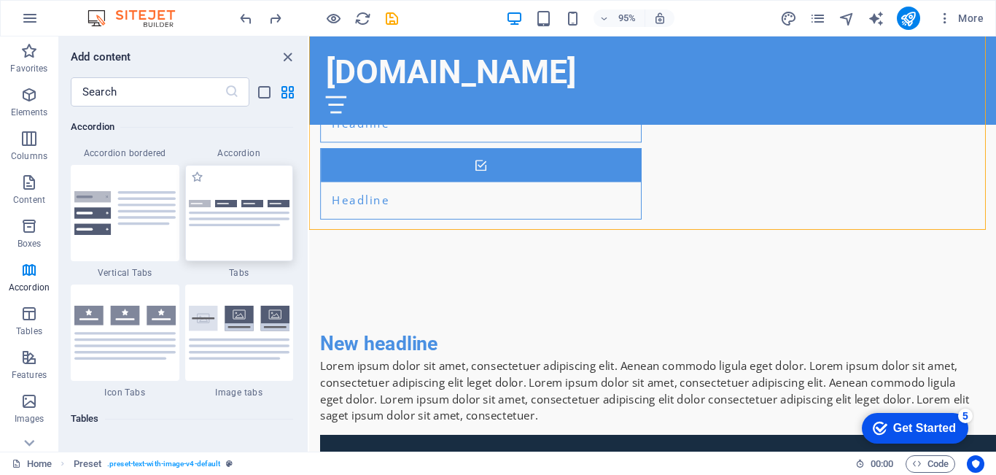
click at [235, 220] on img at bounding box center [239, 213] width 101 height 27
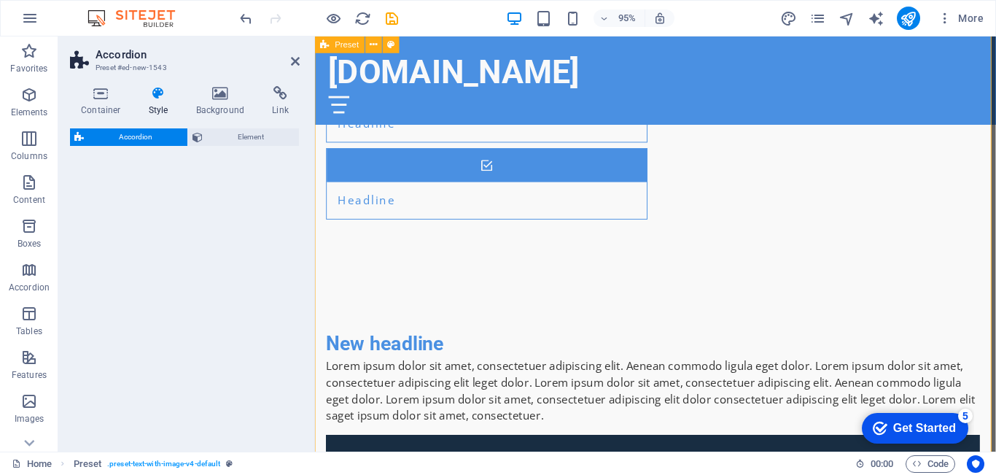
select select "rem"
select select "preset-accordion-v3-tabs"
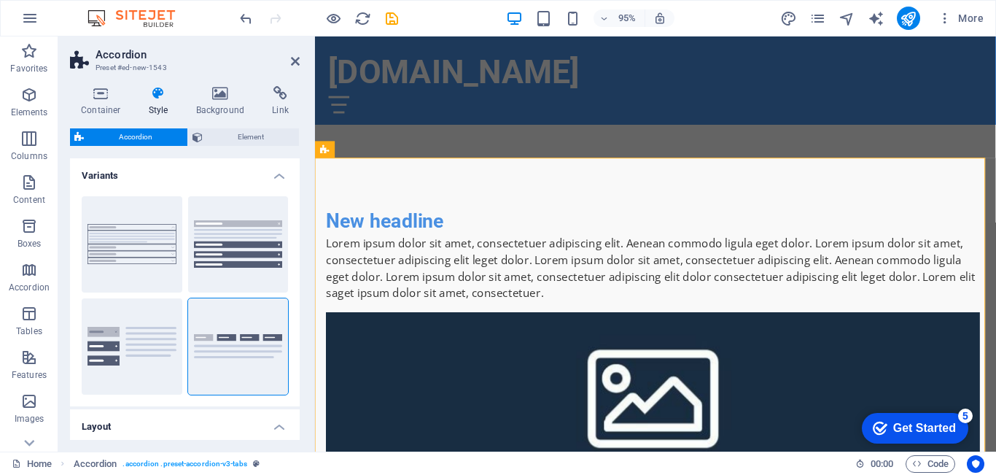
scroll to position [1199, 0]
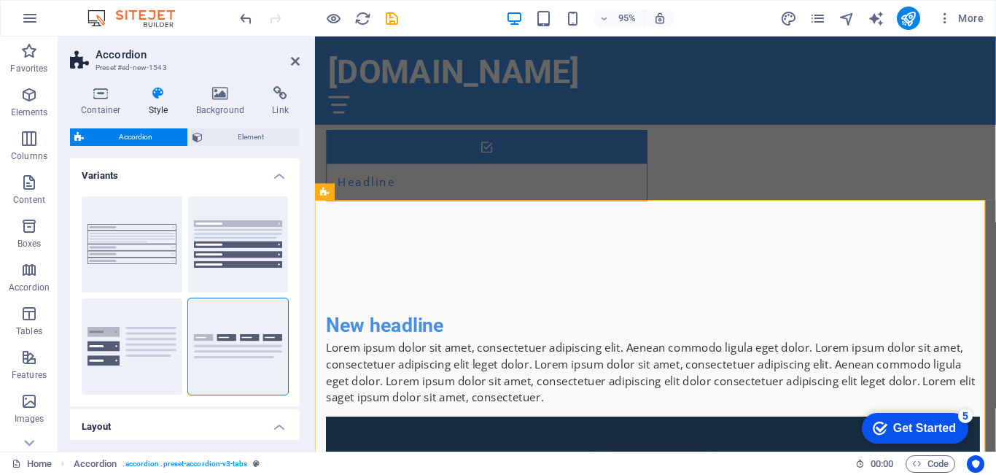
scroll to position [1120, 0]
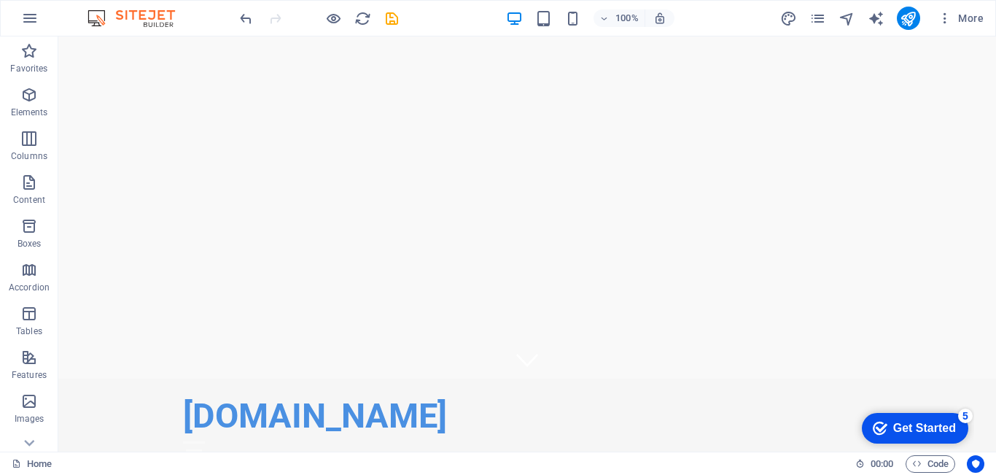
scroll to position [0, 0]
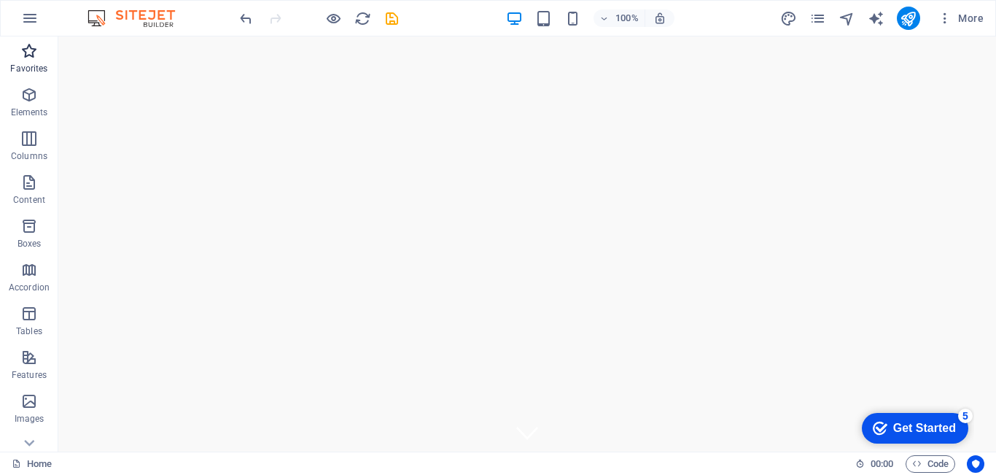
click at [36, 68] on p "Favorites" at bounding box center [28, 69] width 37 height 12
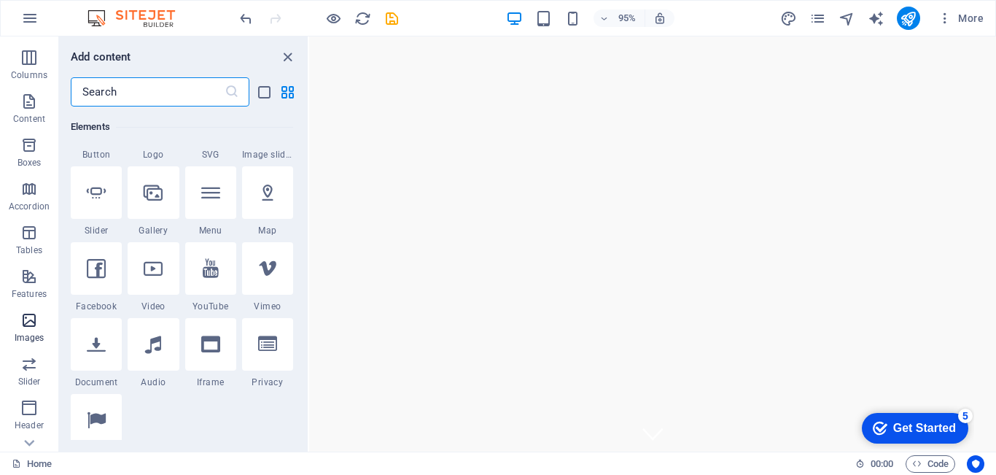
scroll to position [241, 0]
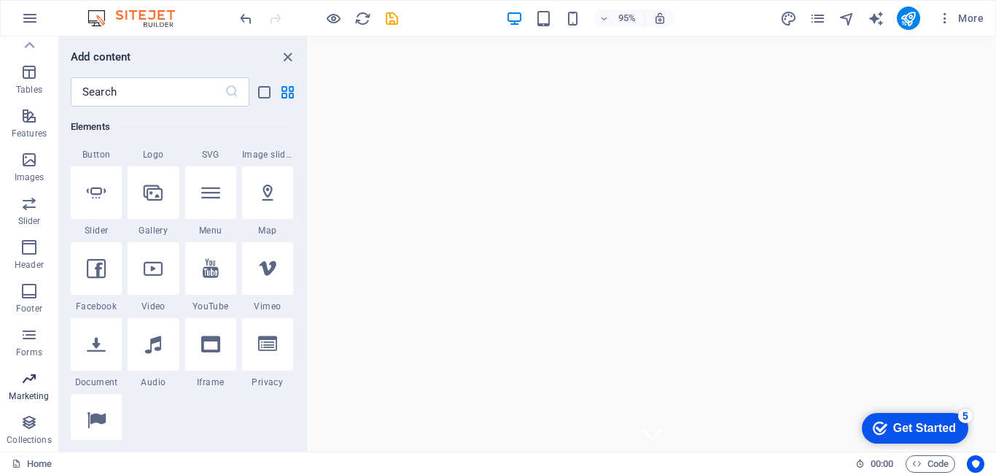
click at [28, 386] on icon "button" at bounding box center [28, 378] width 17 height 17
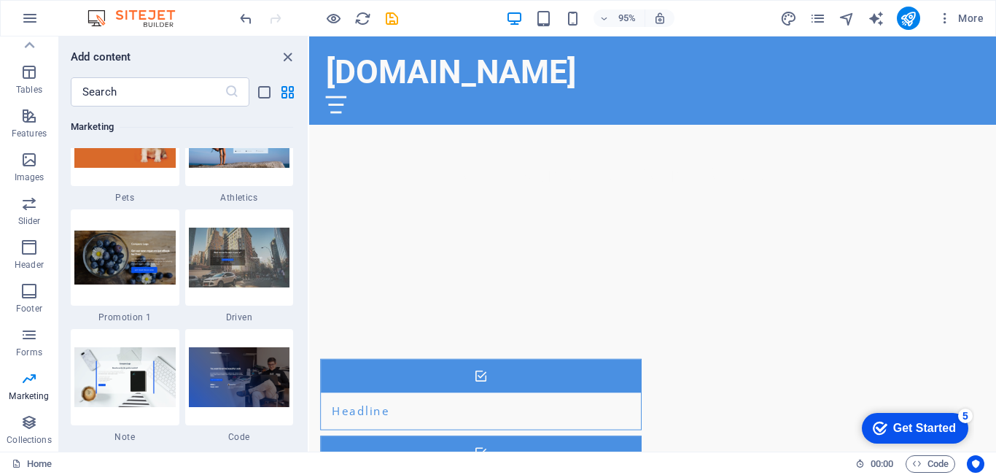
scroll to position [437, 0]
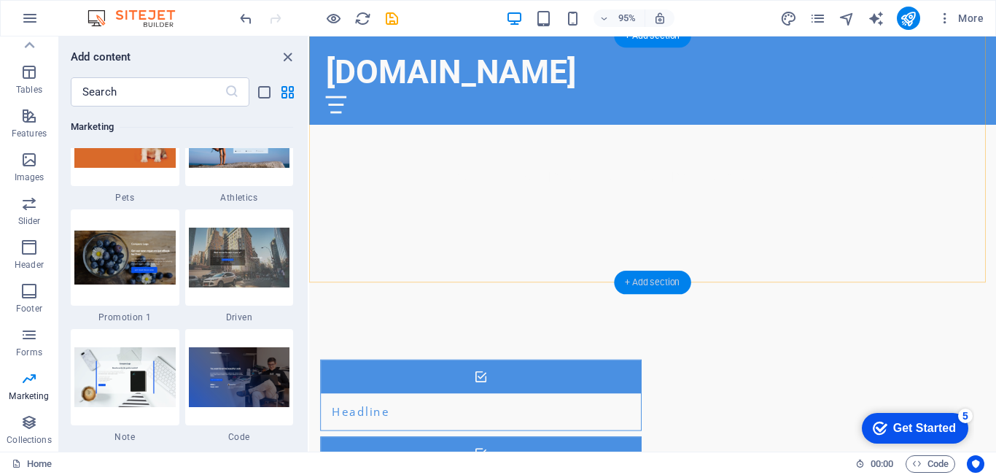
click at [657, 281] on div "+ Add section" at bounding box center [652, 281] width 77 height 23
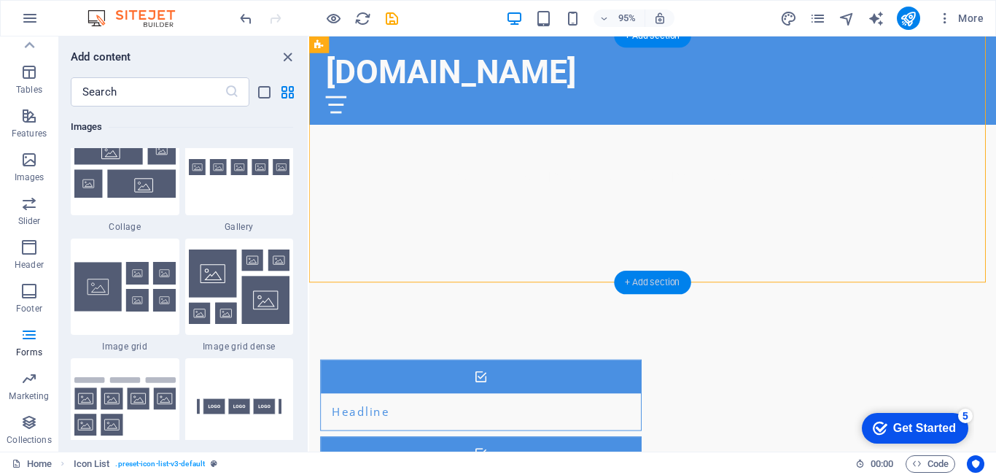
scroll to position [2551, 0]
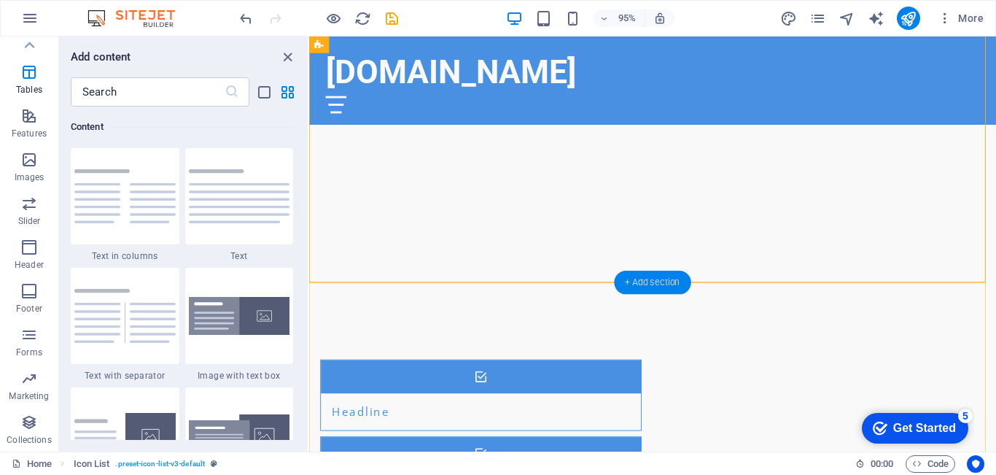
click at [652, 281] on div "+ Add section" at bounding box center [652, 281] width 77 height 23
click at [35, 399] on p "Marketing" at bounding box center [29, 396] width 40 height 12
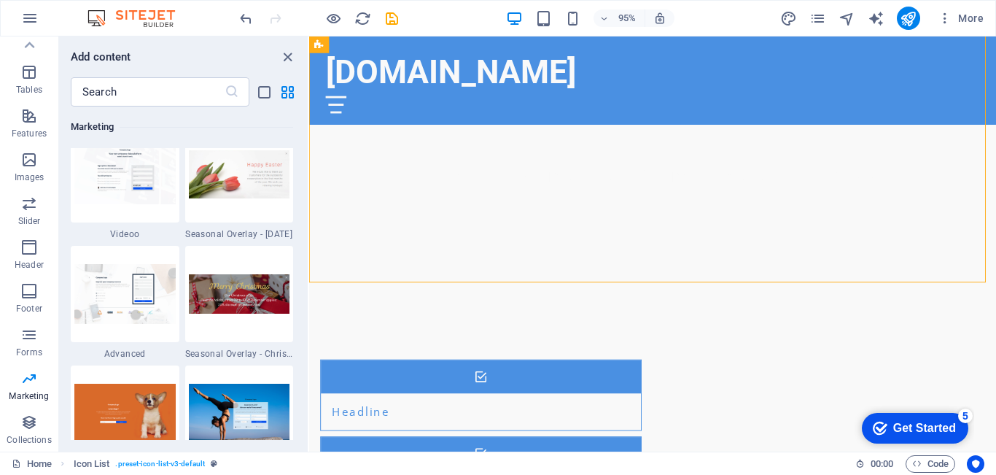
scroll to position [12312, 0]
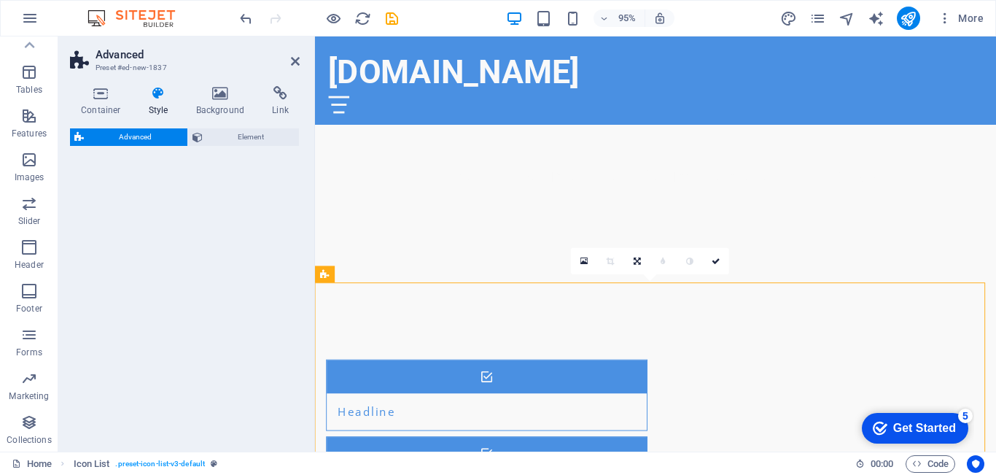
select select "%"
select select "rem"
select select "px"
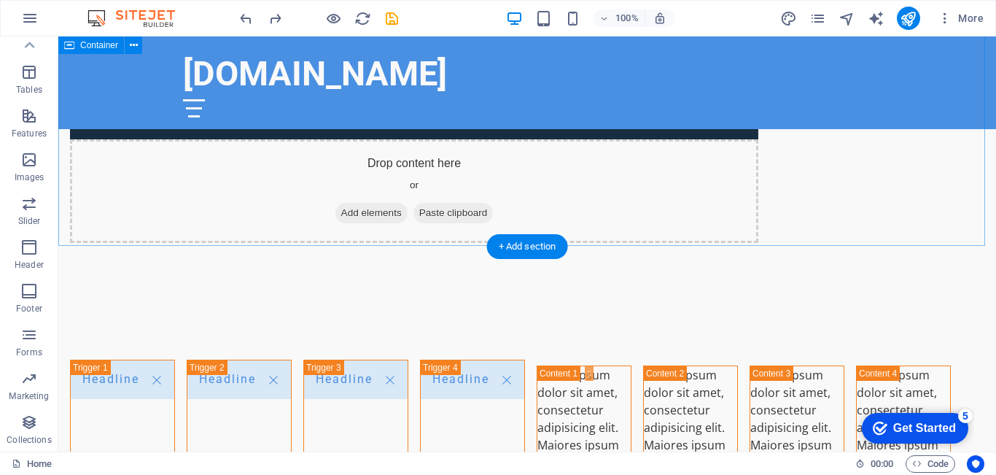
scroll to position [2384, 0]
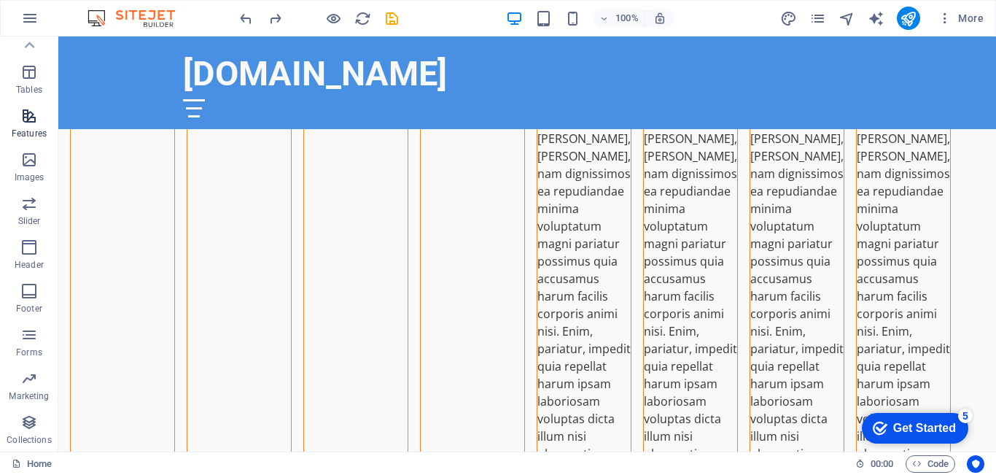
click at [34, 133] on p "Features" at bounding box center [29, 134] width 35 height 12
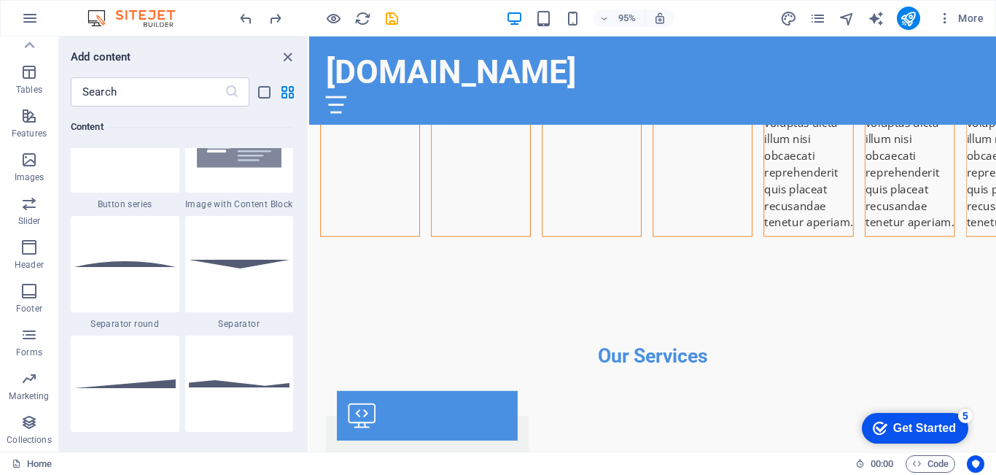
scroll to position [3423, 0]
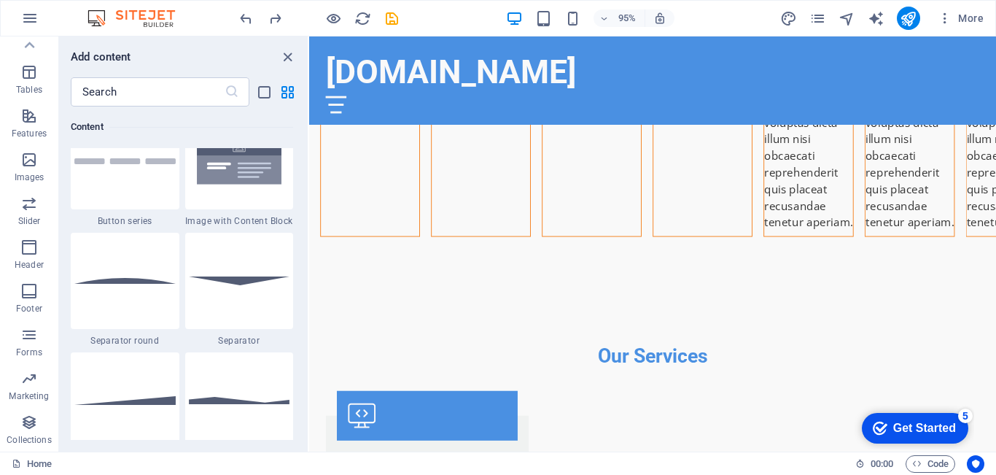
click at [286, 67] on div "Add content ​ Favorites 1 Star Headline 1 Star Container Elements 1 Star Headli…" at bounding box center [183, 243] width 249 height 415
click at [283, 58] on icon "close panel" at bounding box center [287, 57] width 17 height 17
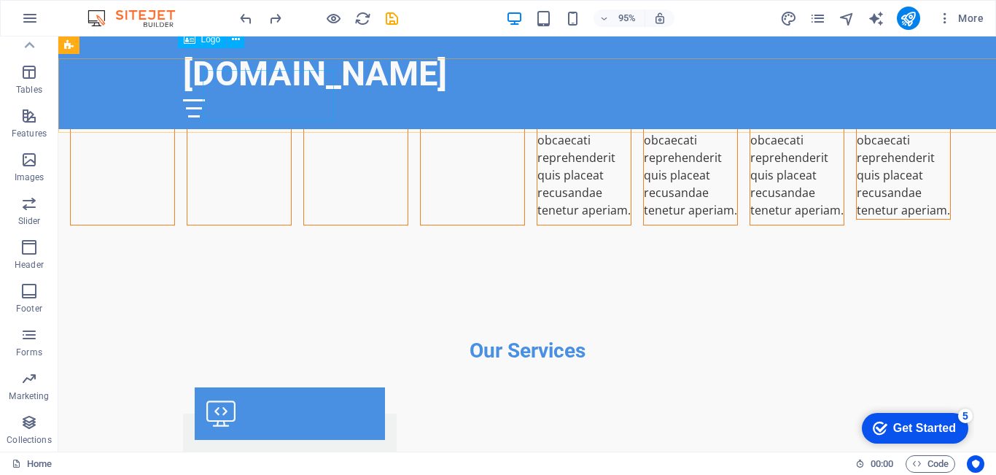
scroll to position [2675, 0]
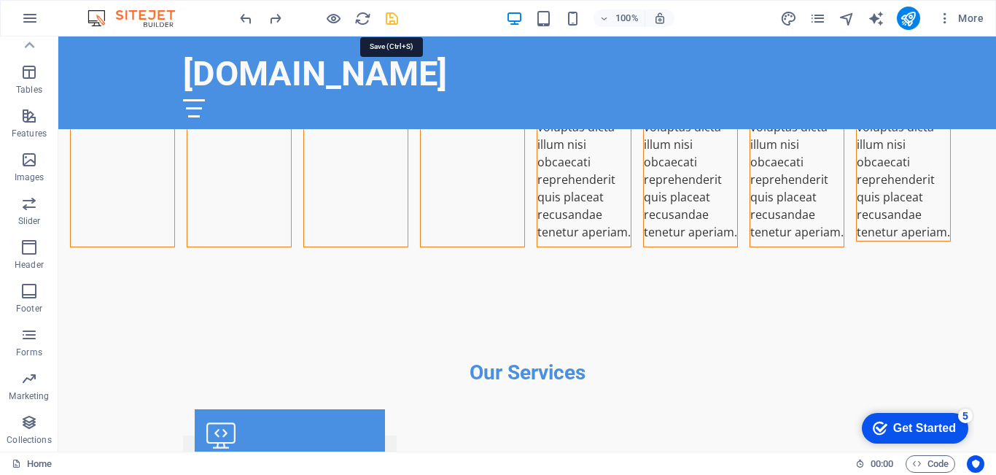
click at [392, 20] on icon "save" at bounding box center [391, 18] width 17 height 17
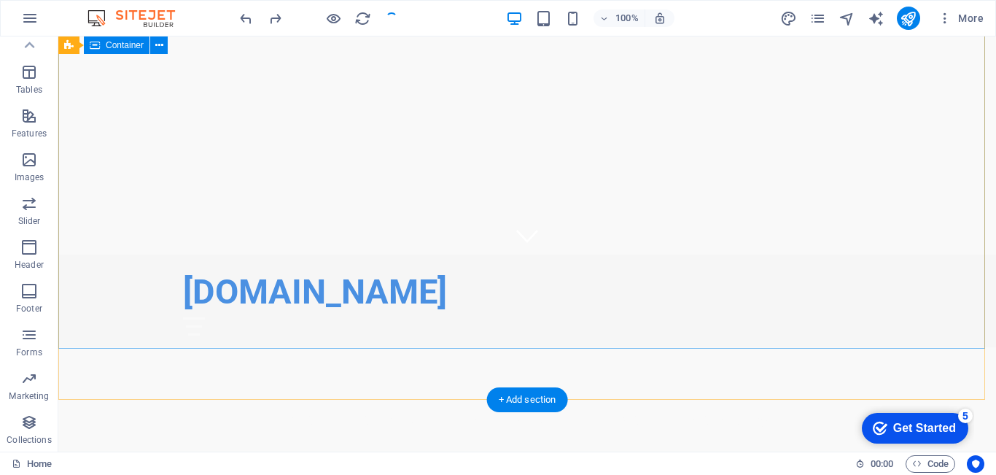
scroll to position [0, 0]
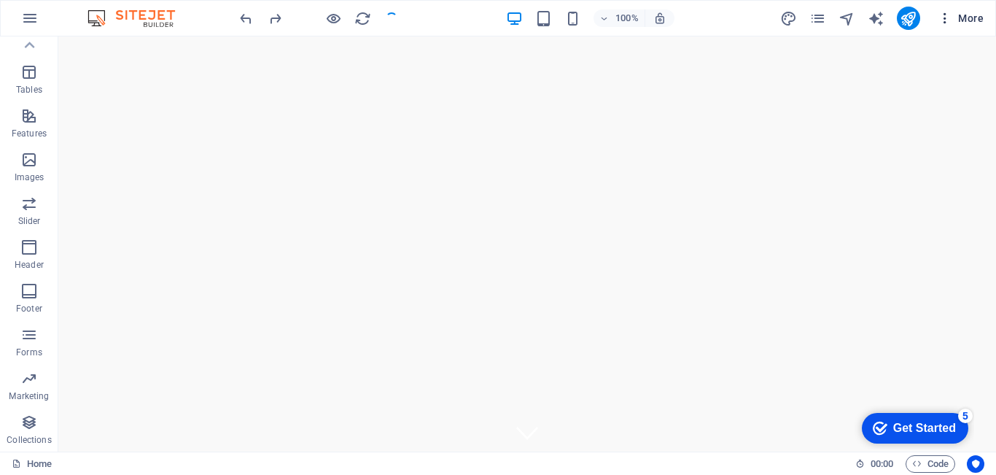
click at [979, 23] on span "More" at bounding box center [961, 18] width 46 height 15
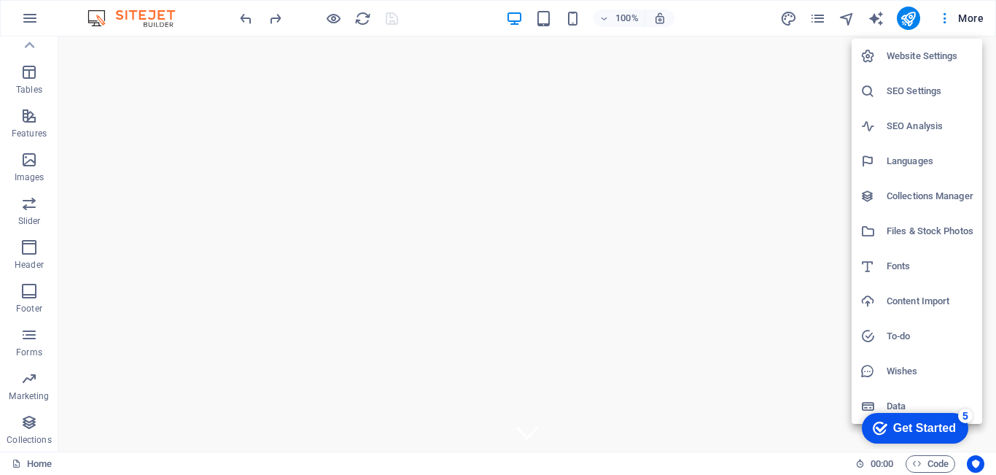
click at [873, 20] on div at bounding box center [498, 237] width 996 height 475
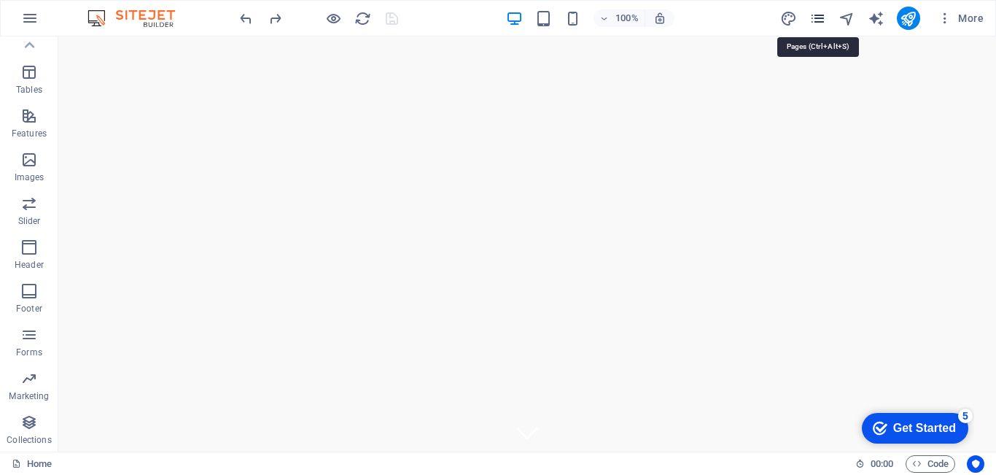
click at [826, 25] on icon "pages" at bounding box center [817, 18] width 17 height 17
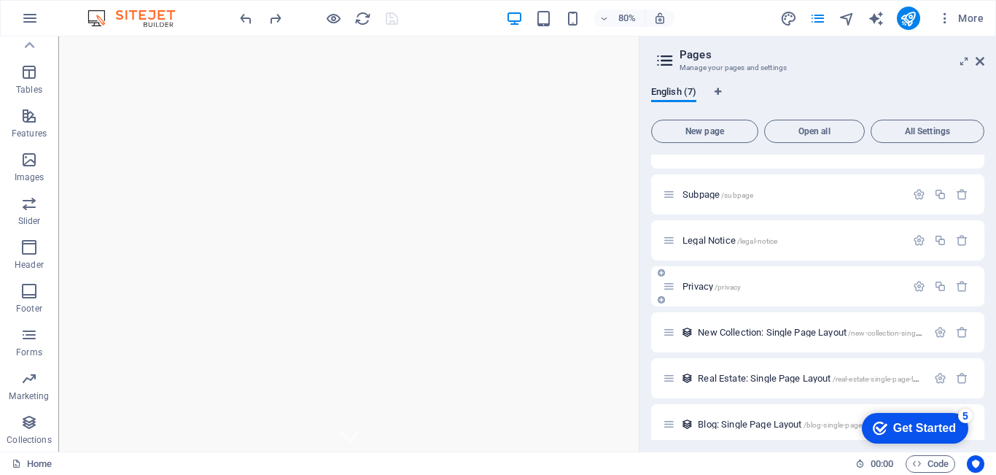
scroll to position [36, 0]
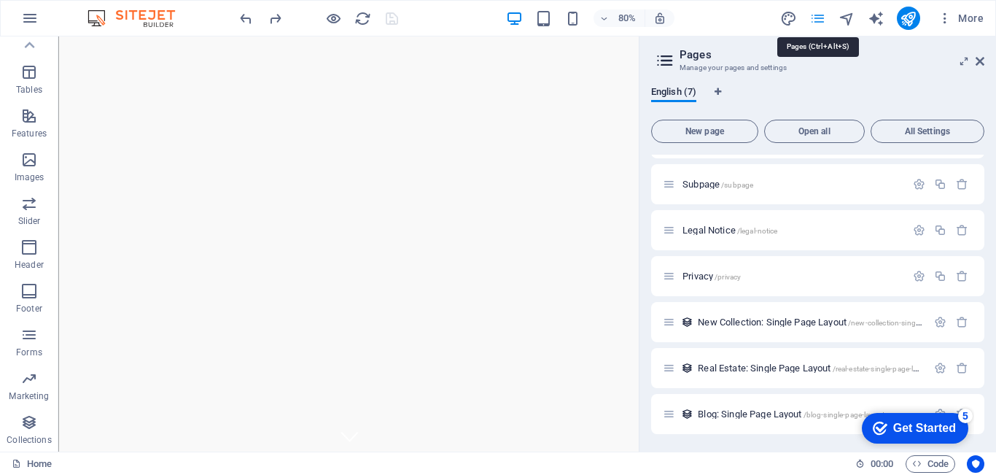
click at [816, 20] on icon "pages" at bounding box center [817, 18] width 17 height 17
click at [981, 61] on icon at bounding box center [979, 61] width 9 height 12
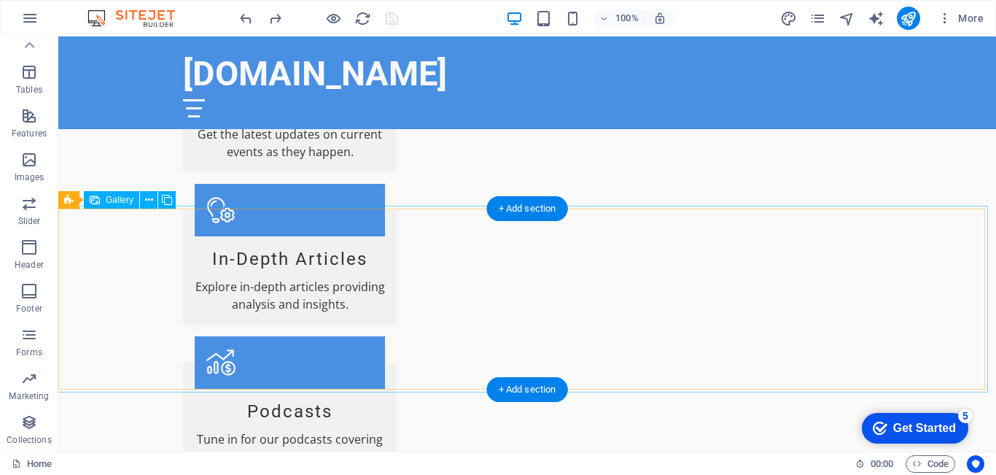
scroll to position [2898, 0]
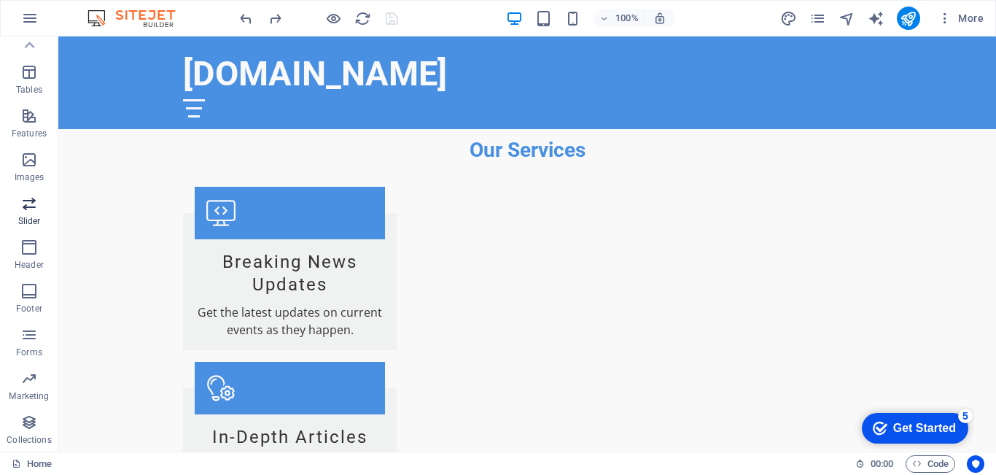
click at [27, 211] on icon "button" at bounding box center [28, 203] width 17 height 17
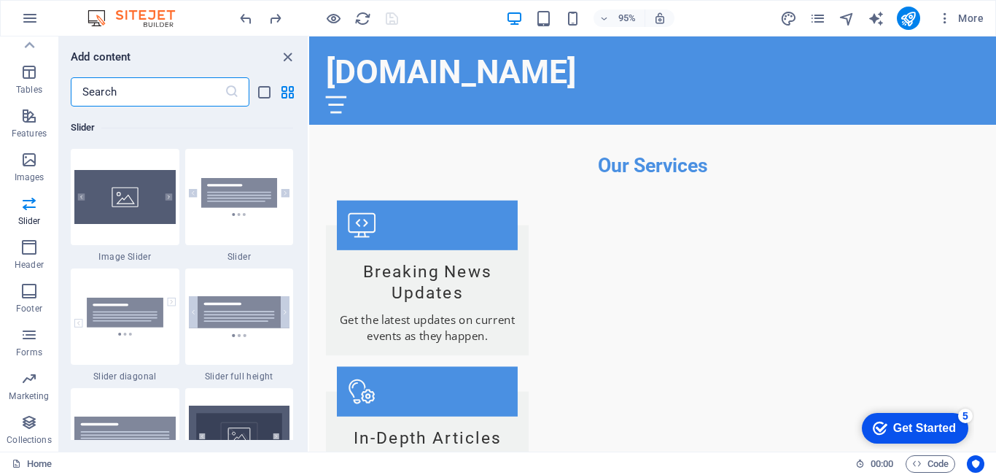
scroll to position [7973, 0]
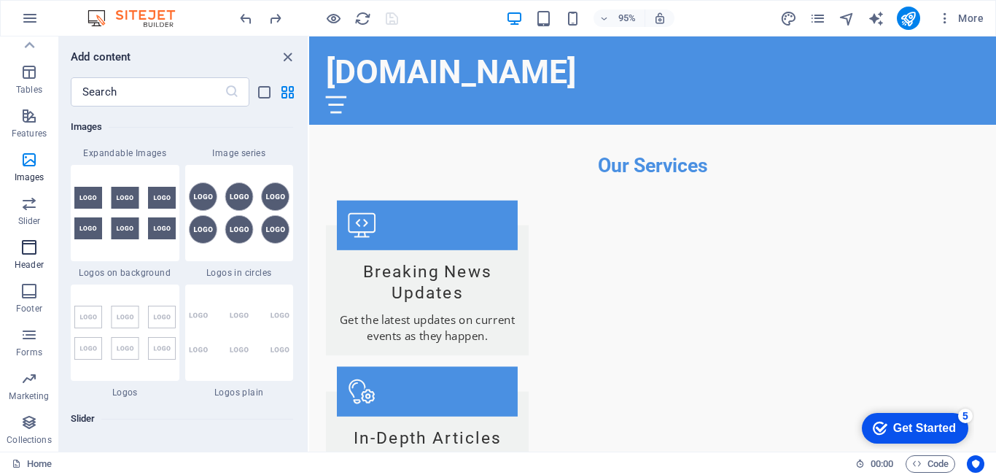
click at [29, 260] on p "Header" at bounding box center [29, 265] width 29 height 12
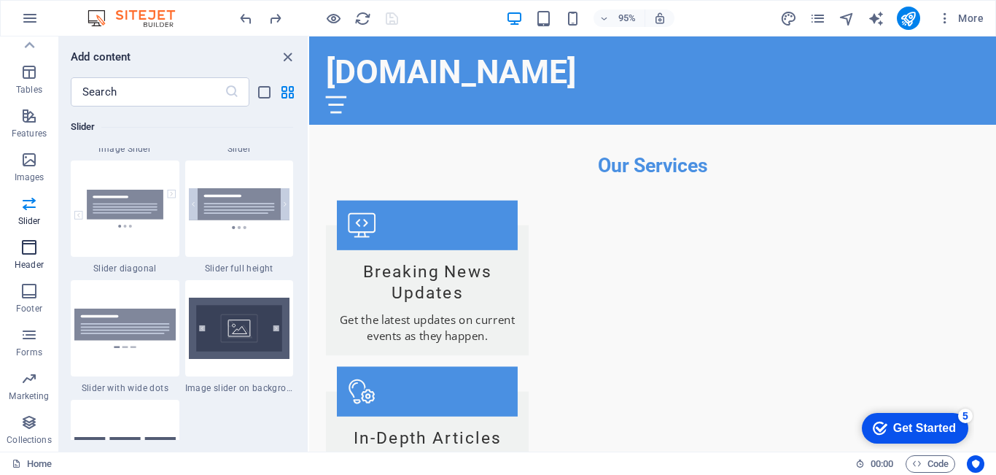
scroll to position [8779, 0]
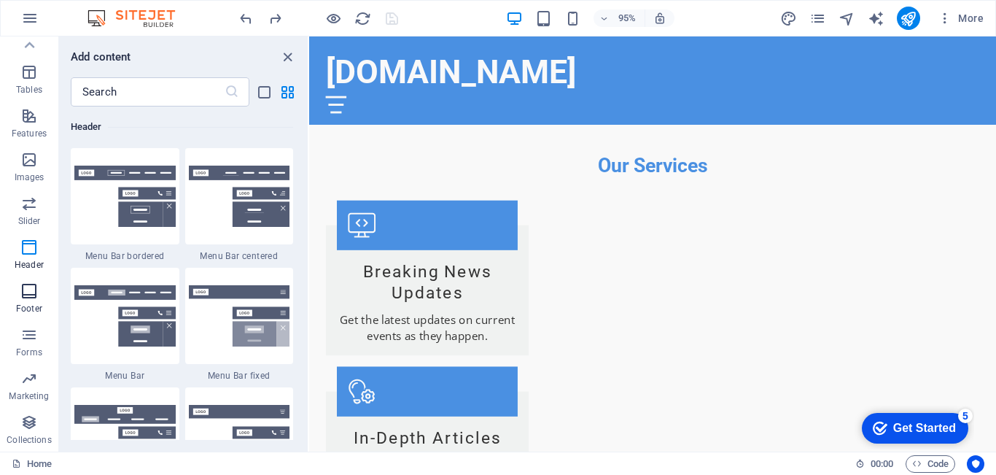
click at [32, 286] on icon "button" at bounding box center [28, 290] width 17 height 17
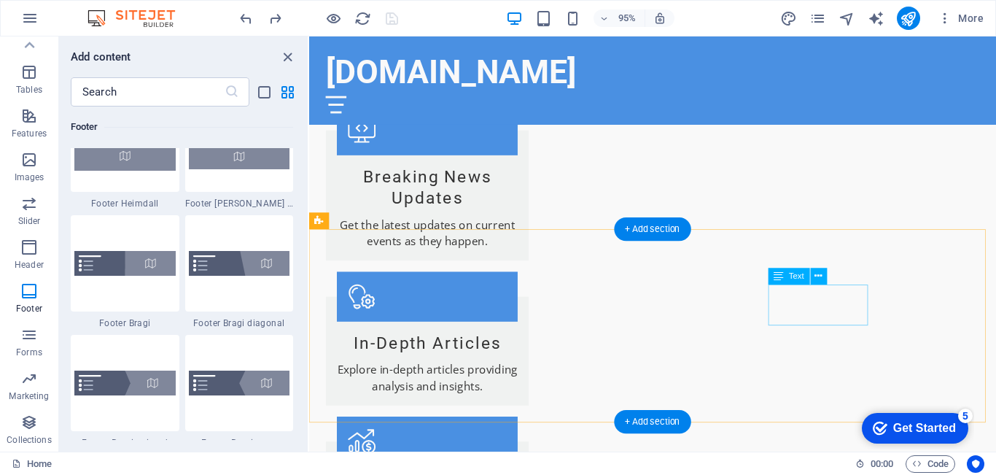
scroll to position [3146, 0]
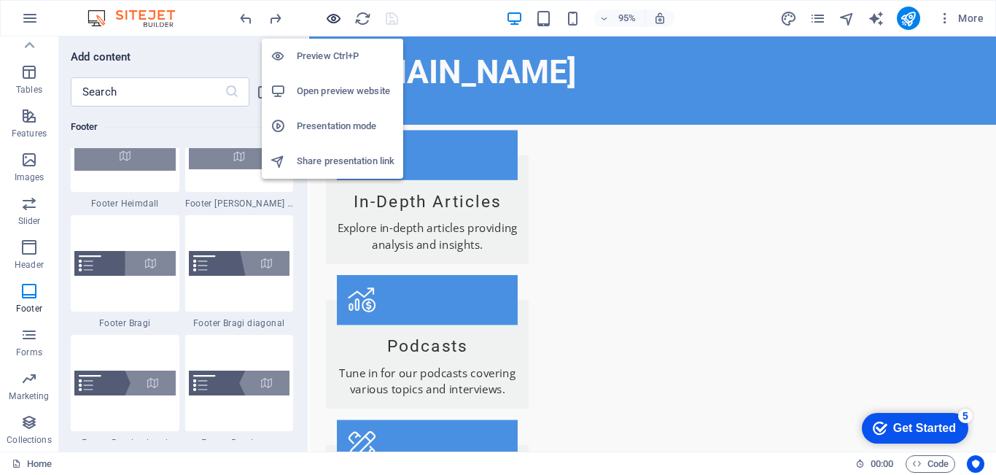
click at [334, 18] on icon "button" at bounding box center [333, 18] width 17 height 17
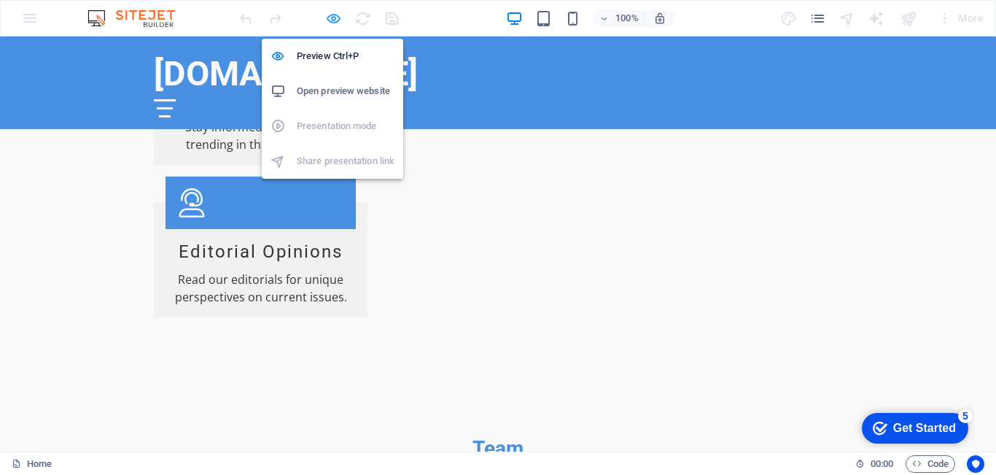
scroll to position [2866, 0]
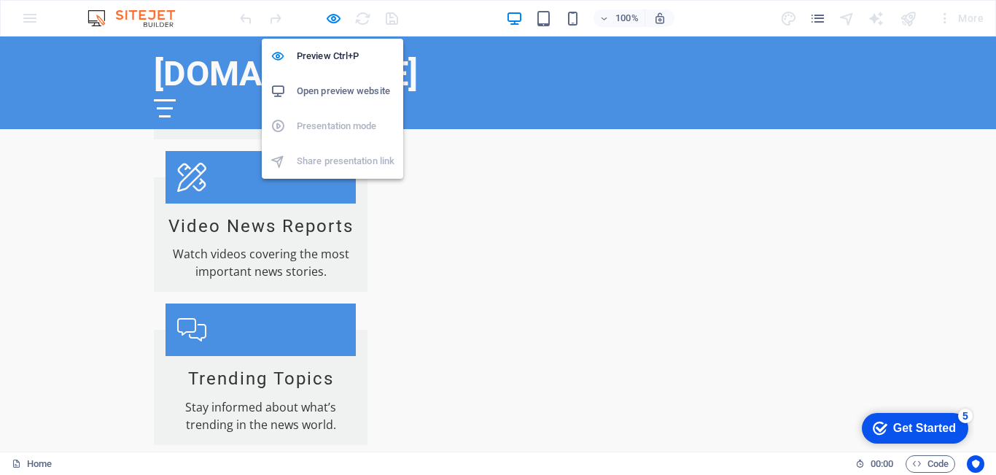
click at [335, 94] on h6 "Open preview website" at bounding box center [346, 90] width 98 height 17
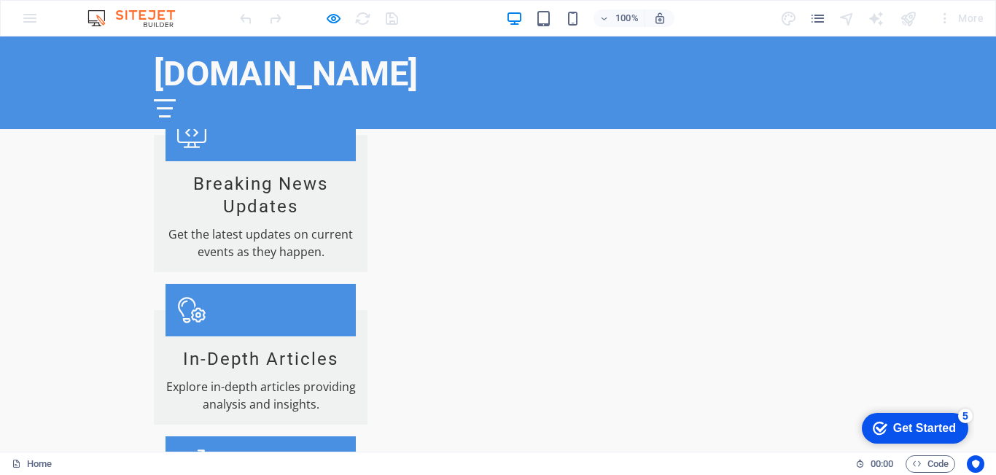
scroll to position [2065, 0]
